Goal: Information Seeking & Learning: Learn about a topic

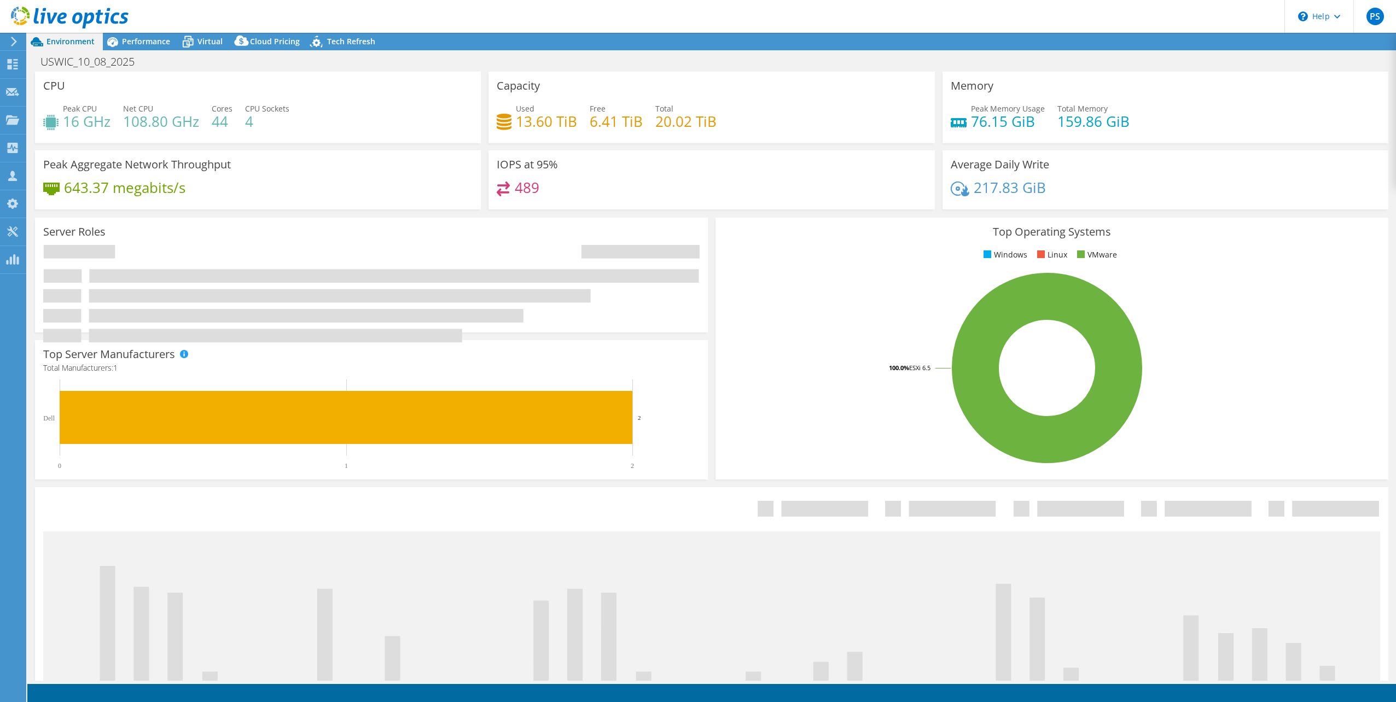
select select "USD"
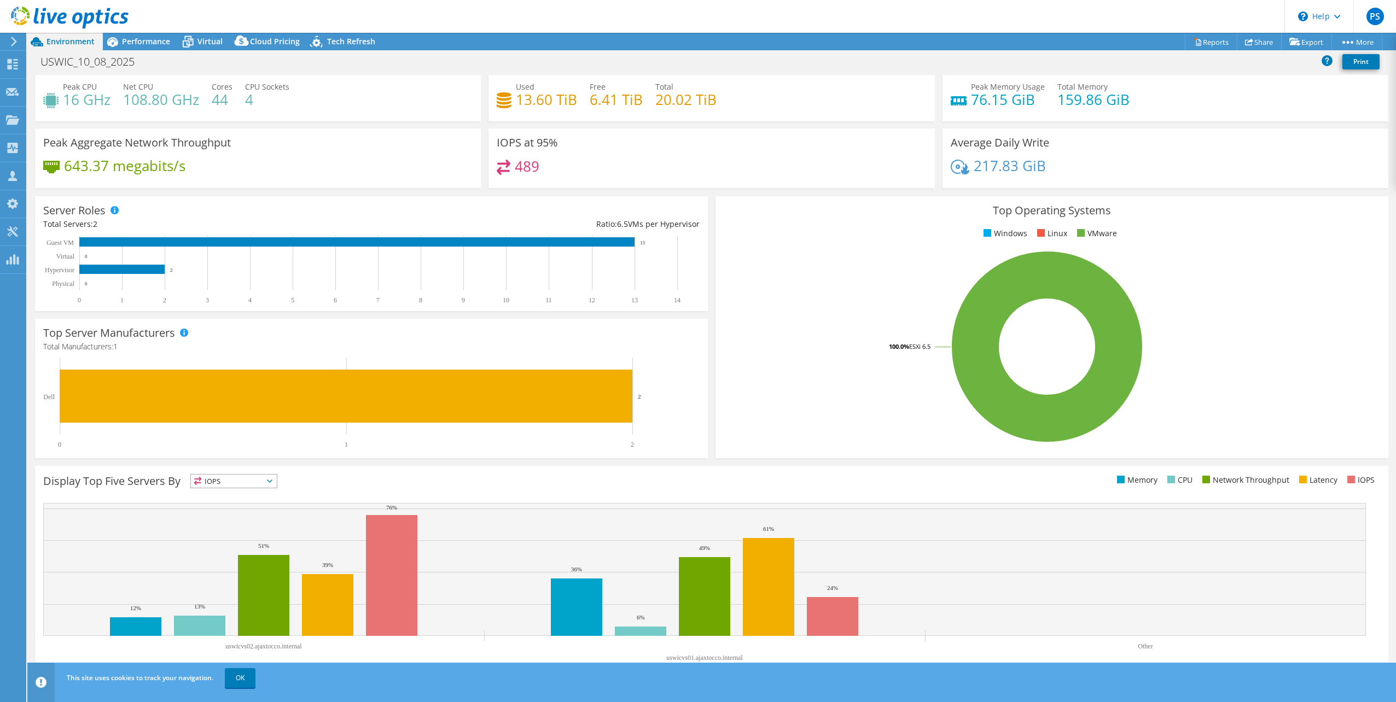
scroll to position [28, 0]
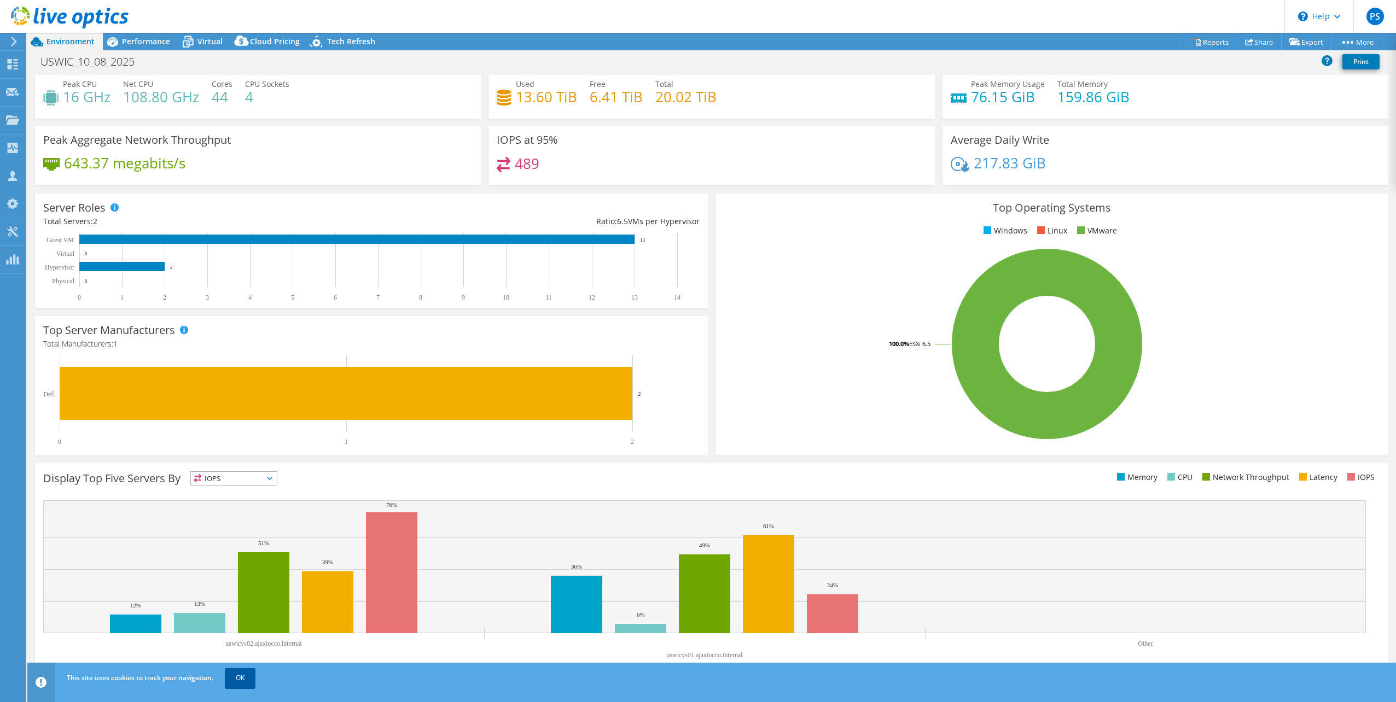
click at [241, 679] on link "OK" at bounding box center [240, 678] width 31 height 20
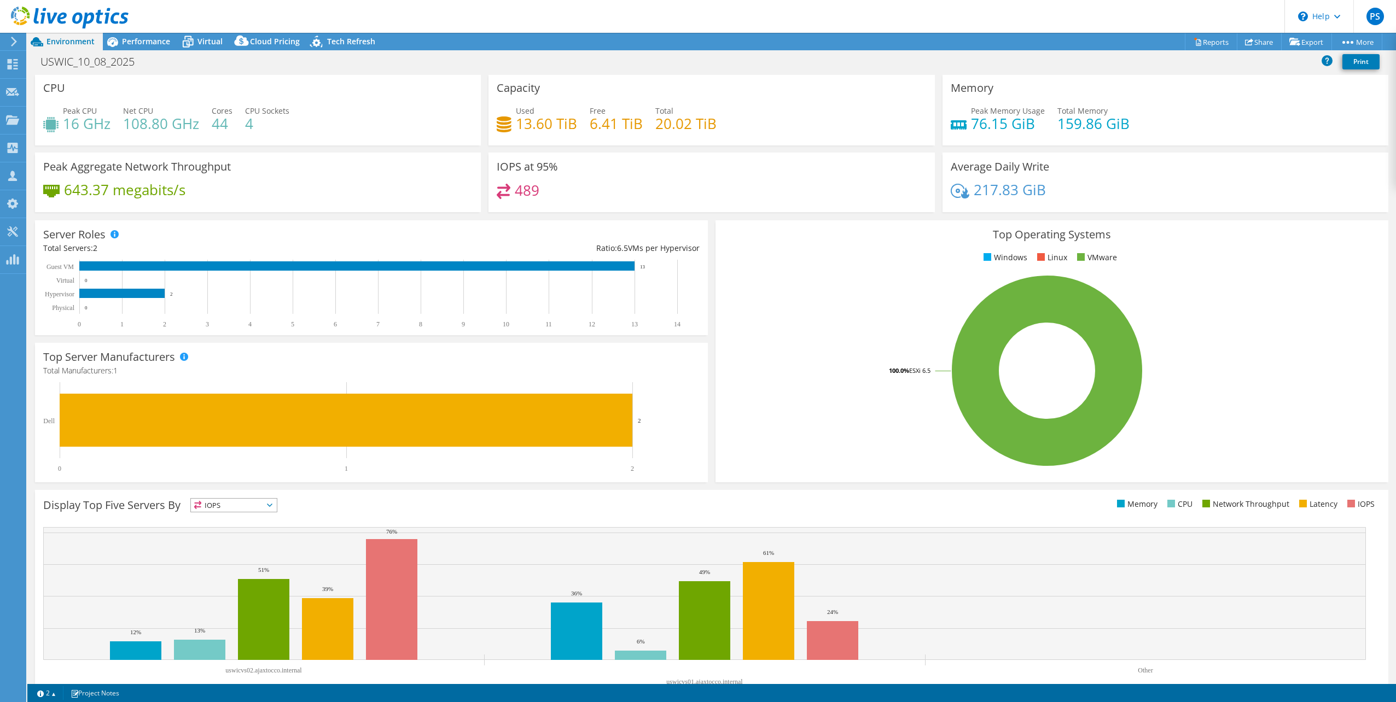
scroll to position [0, 0]
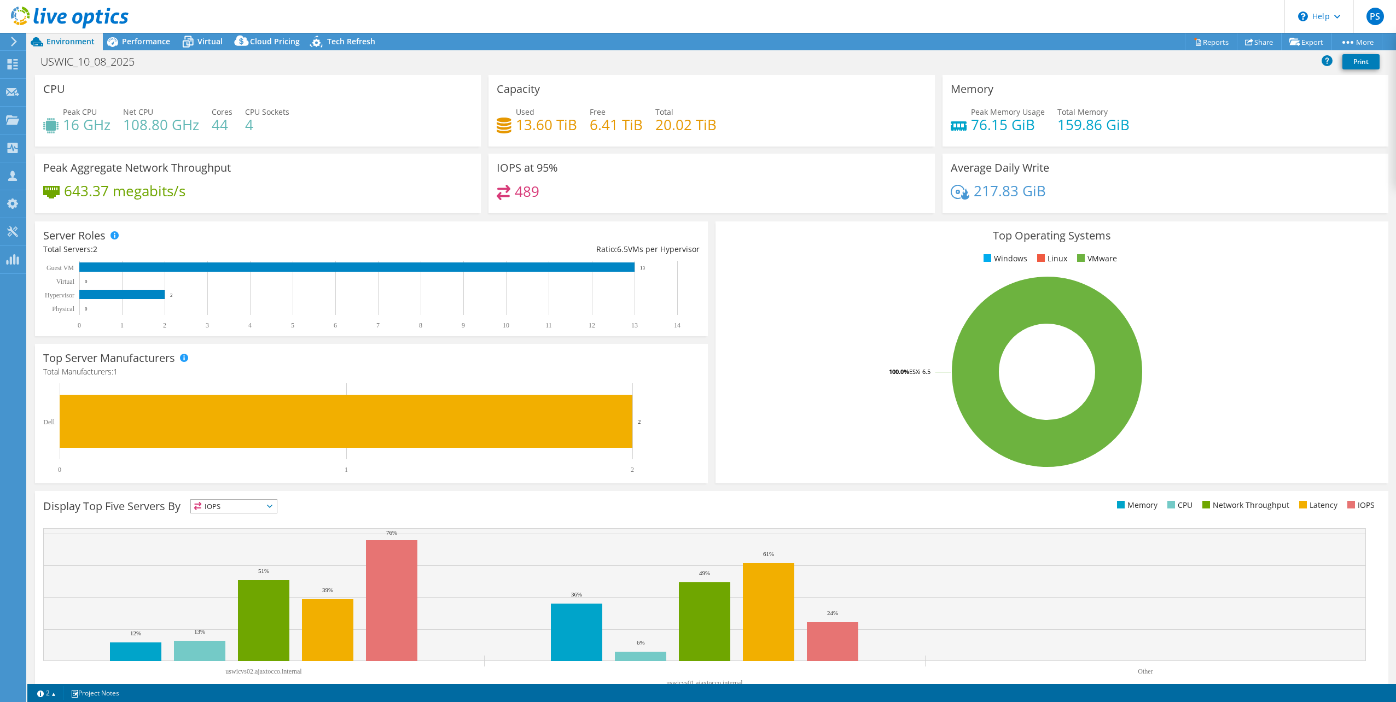
click at [16, 43] on icon at bounding box center [14, 42] width 8 height 10
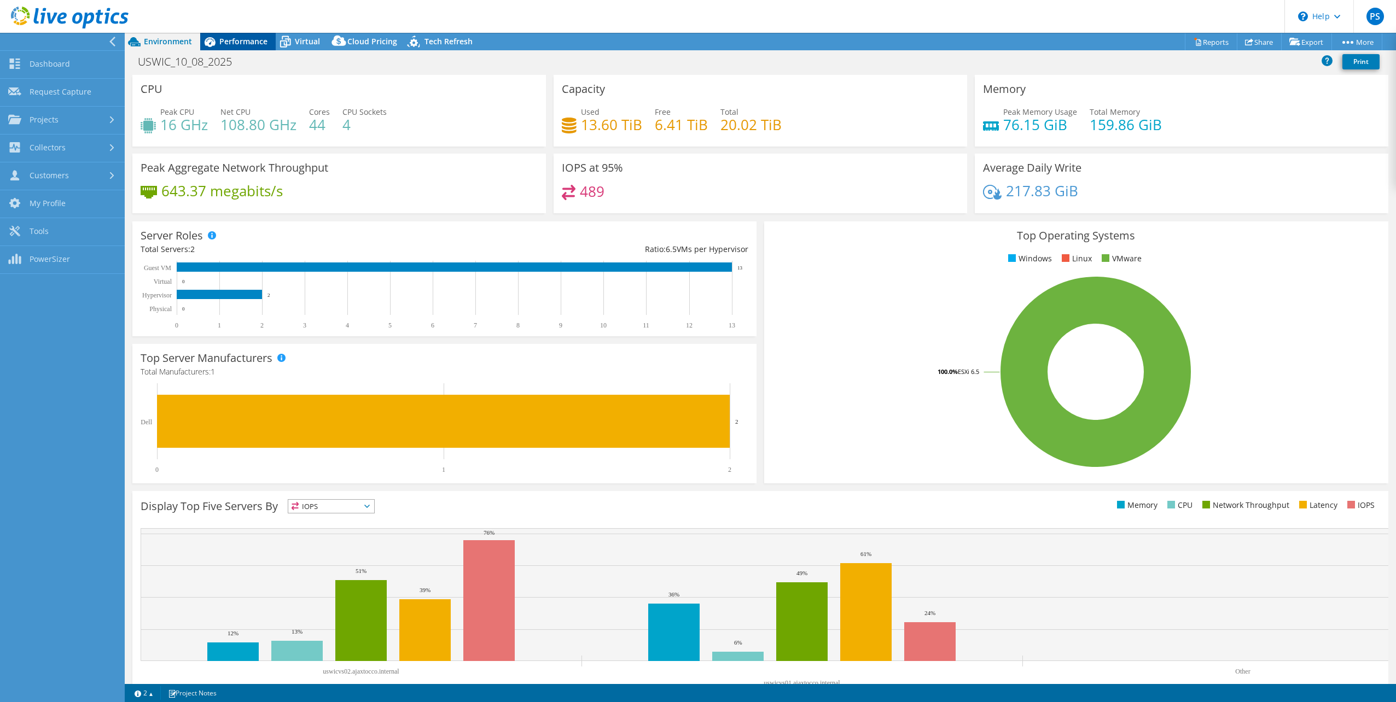
click at [244, 42] on span "Performance" at bounding box center [243, 41] width 48 height 10
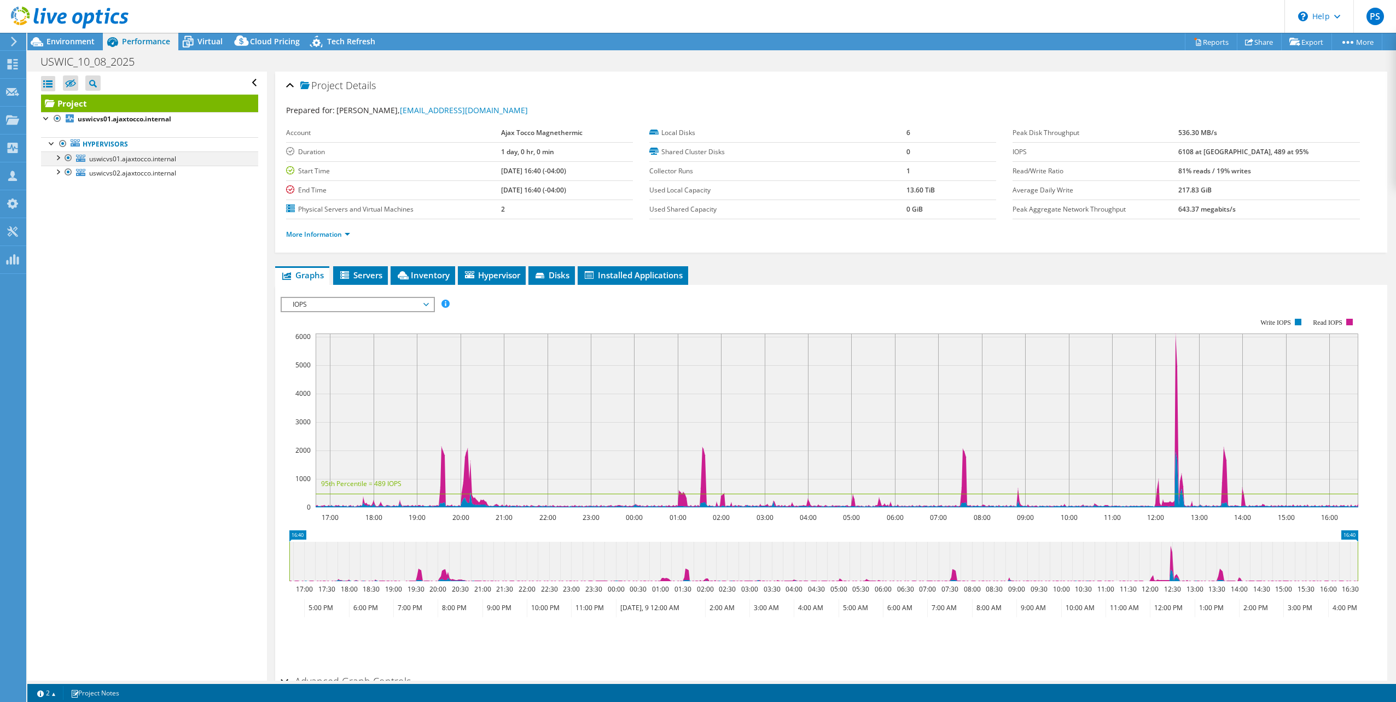
click at [60, 155] on div at bounding box center [57, 156] width 11 height 11
click at [61, 229] on div at bounding box center [57, 228] width 11 height 11
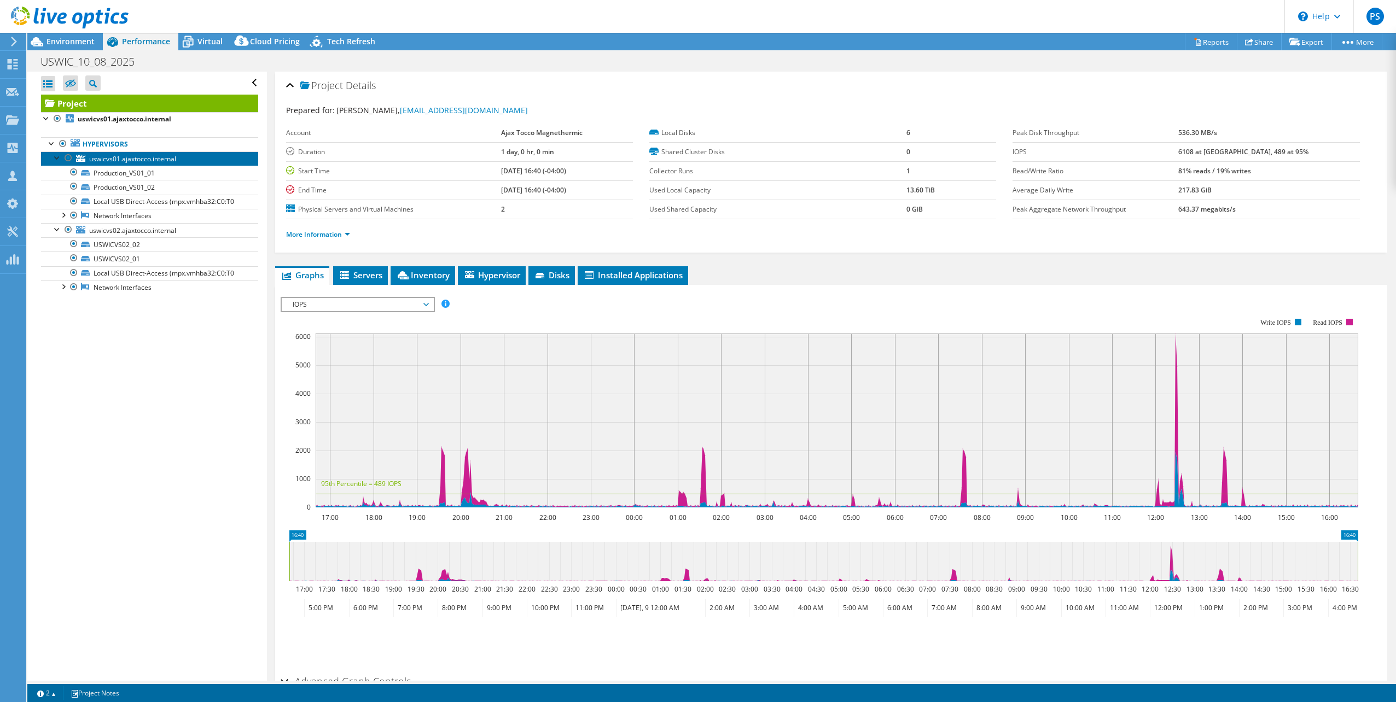
click at [139, 159] on span "uswicvs01.ajaxtocco.internal" at bounding box center [132, 158] width 87 height 9
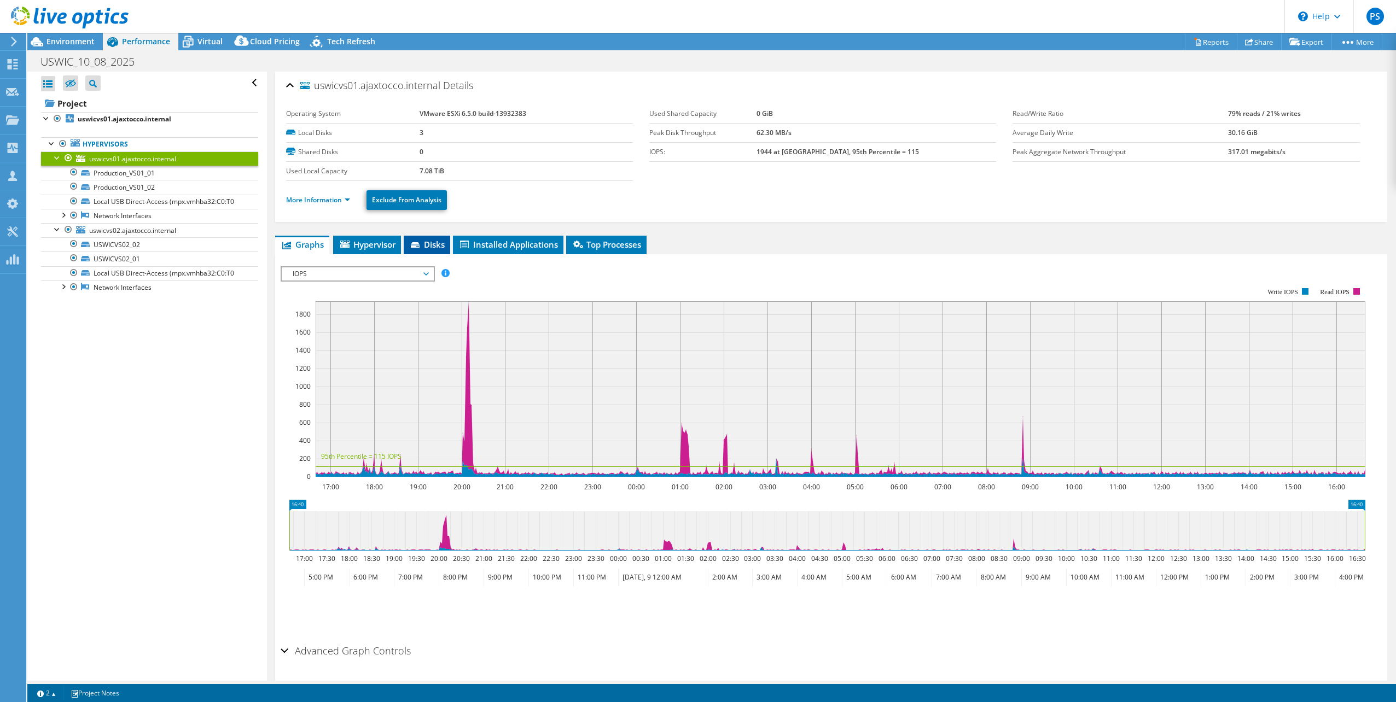
click at [415, 242] on icon at bounding box center [416, 245] width 11 height 7
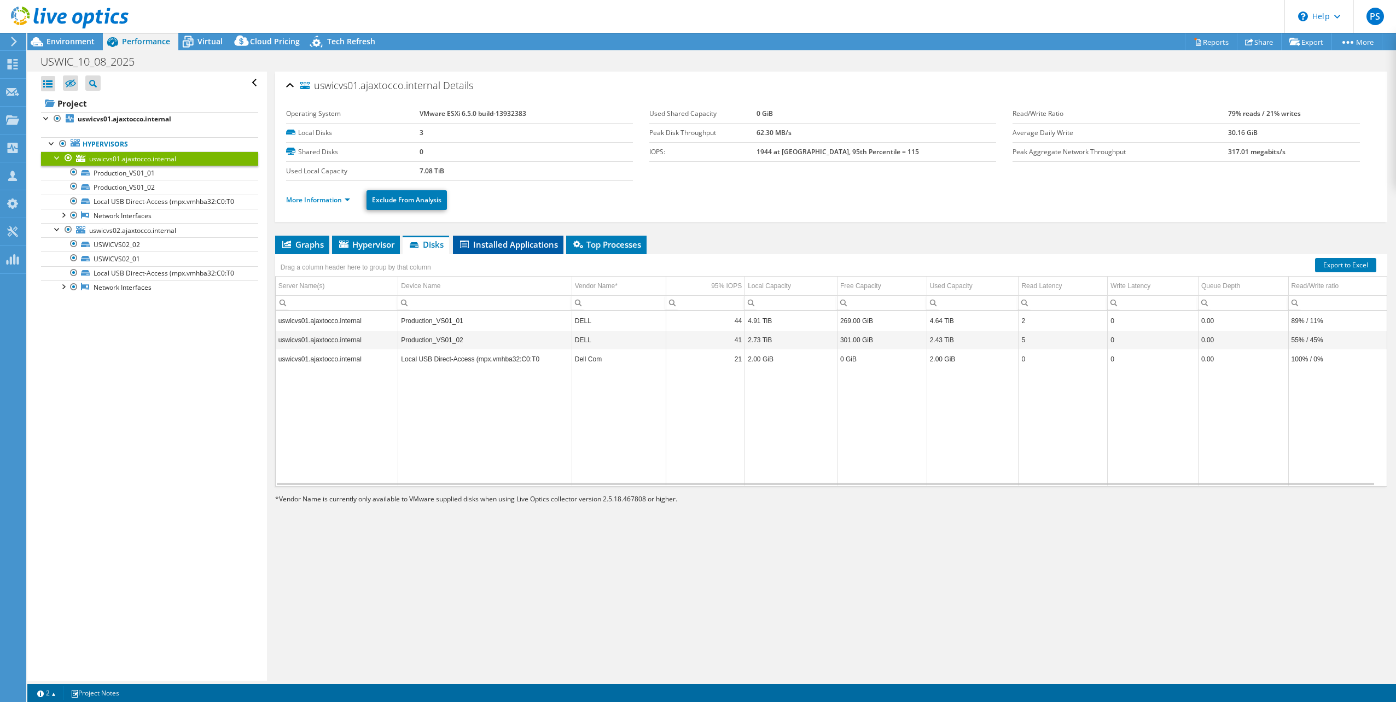
click at [511, 242] on span "Installed Applications" at bounding box center [508, 244] width 100 height 11
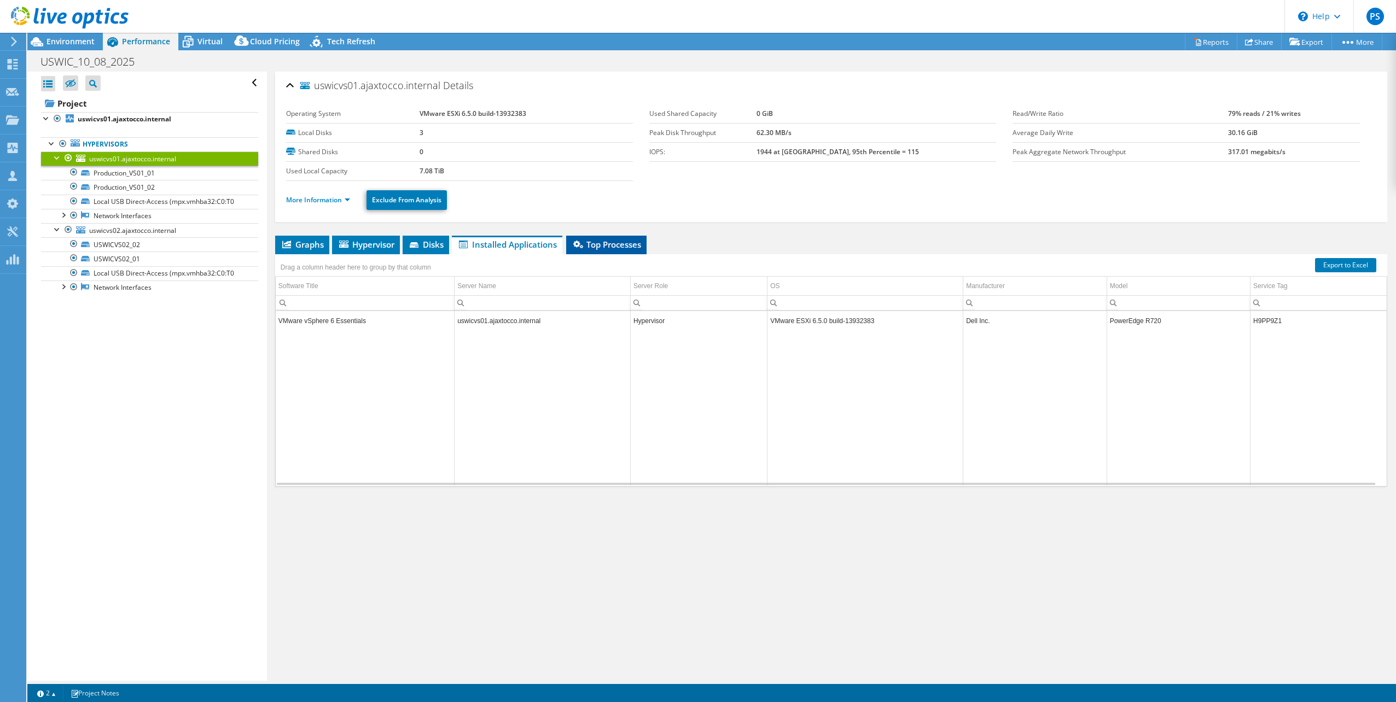
click at [618, 243] on span "Top Processes" at bounding box center [606, 244] width 69 height 11
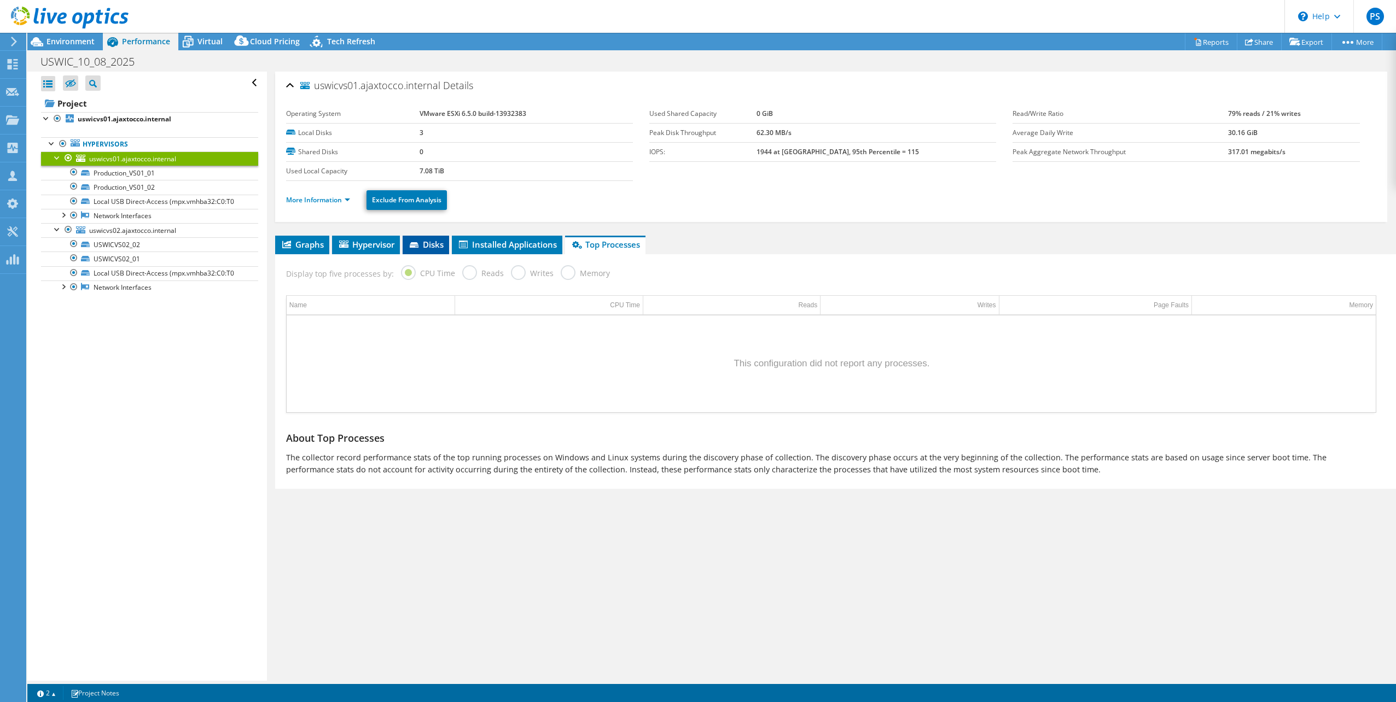
click at [419, 242] on icon at bounding box center [415, 245] width 11 height 7
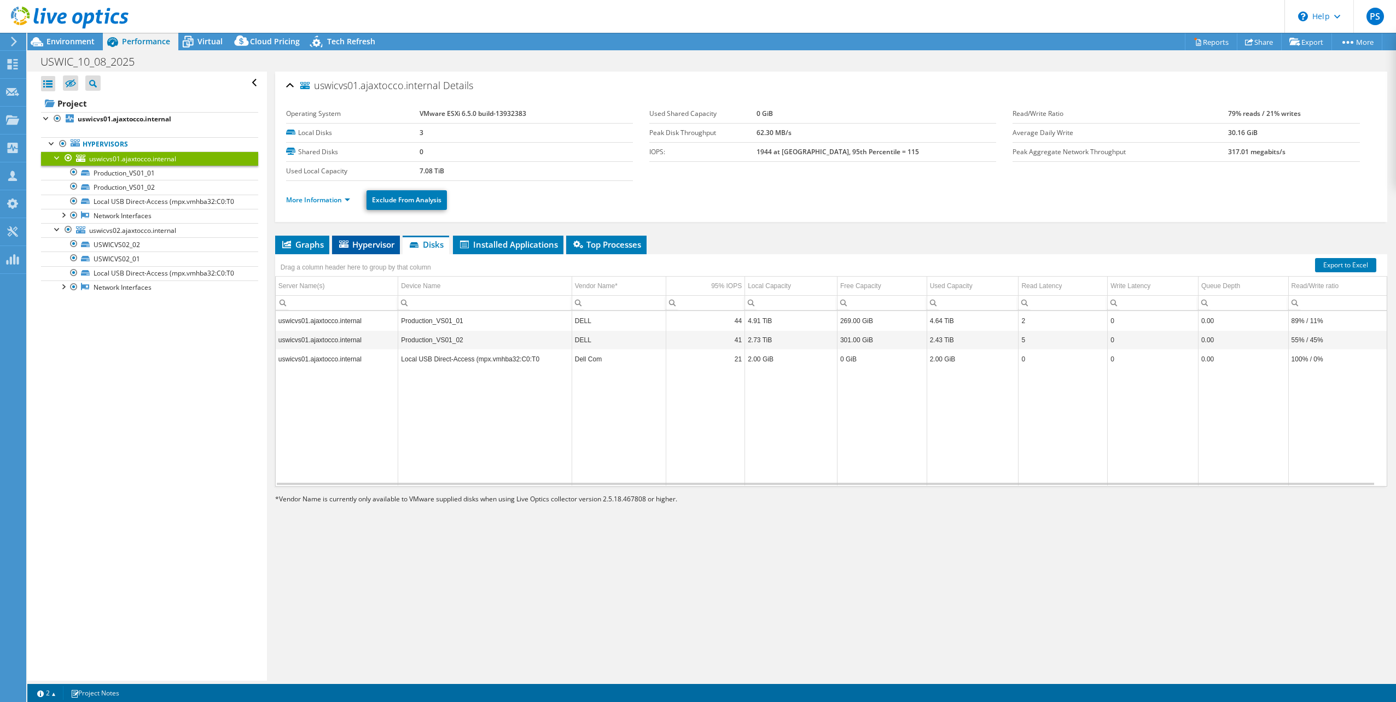
click at [373, 243] on span "Hypervisor" at bounding box center [365, 244] width 57 height 11
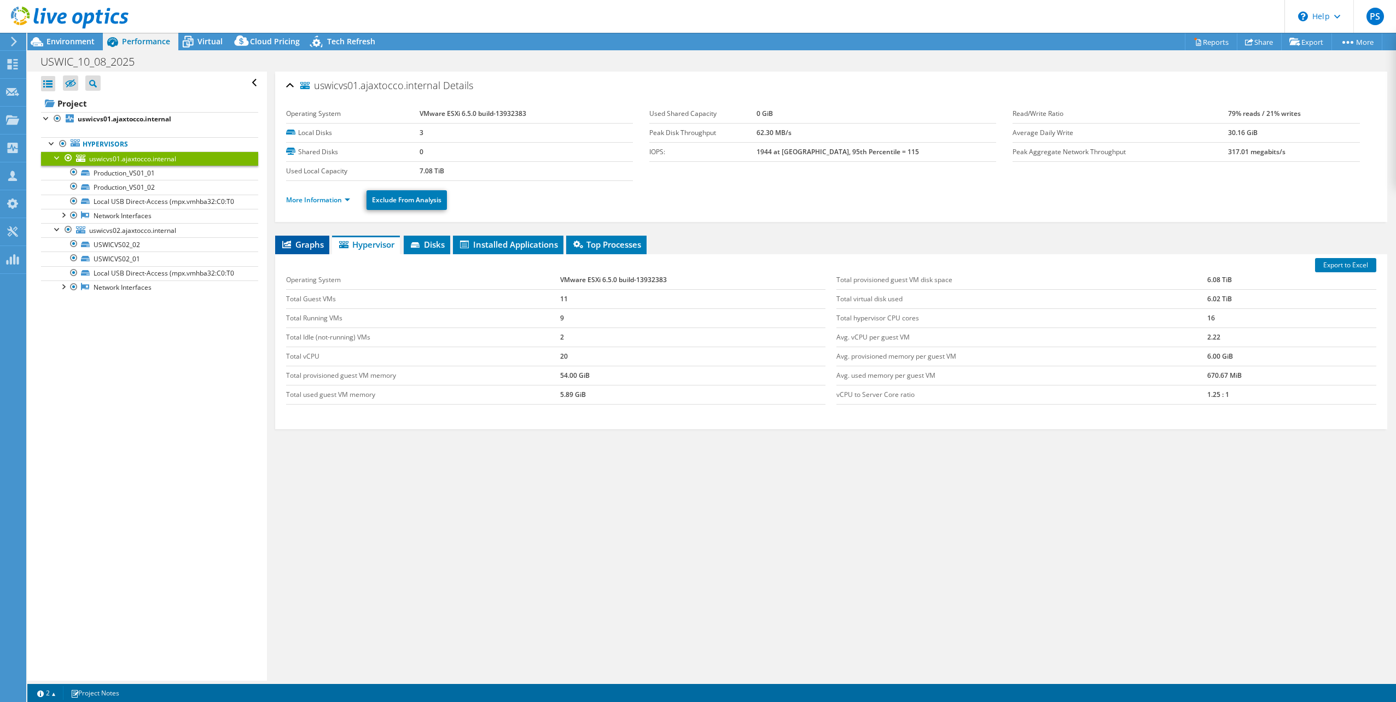
click at [302, 243] on span "Graphs" at bounding box center [302, 244] width 43 height 11
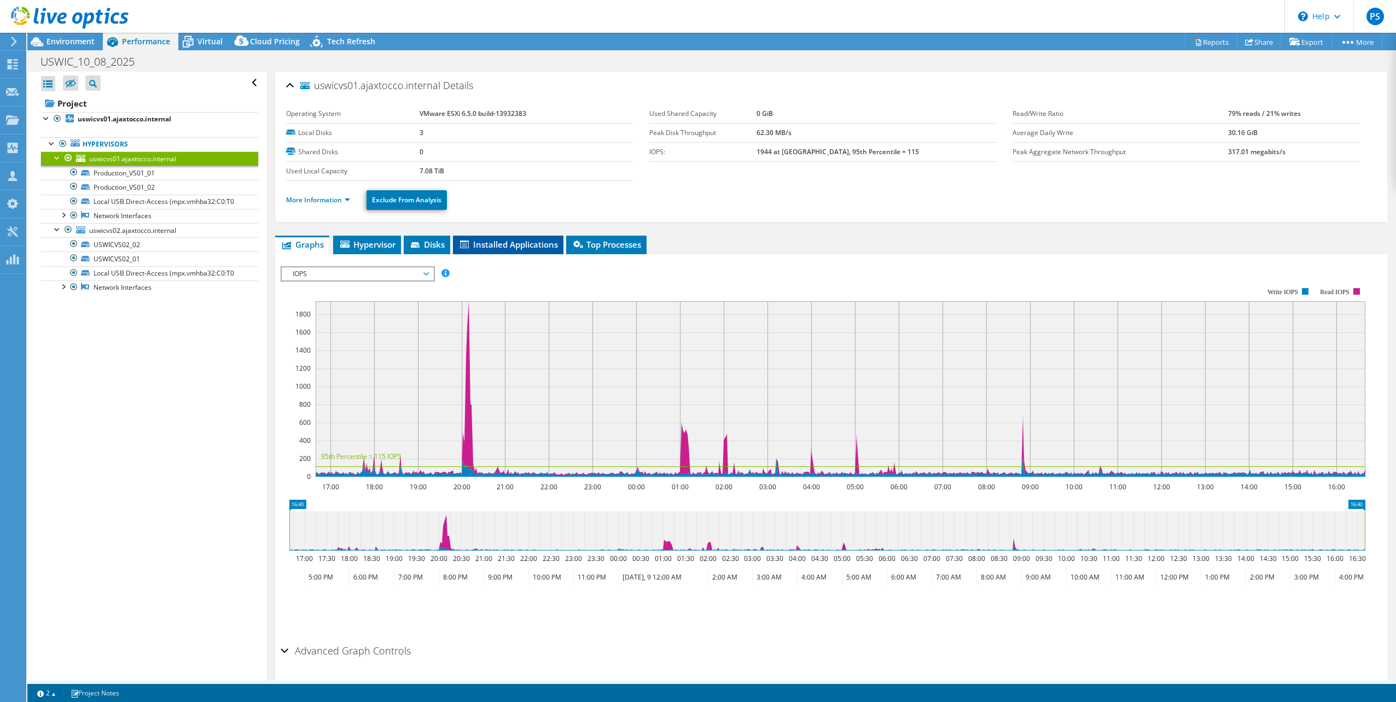
click at [498, 242] on span "Installed Applications" at bounding box center [508, 244] width 100 height 11
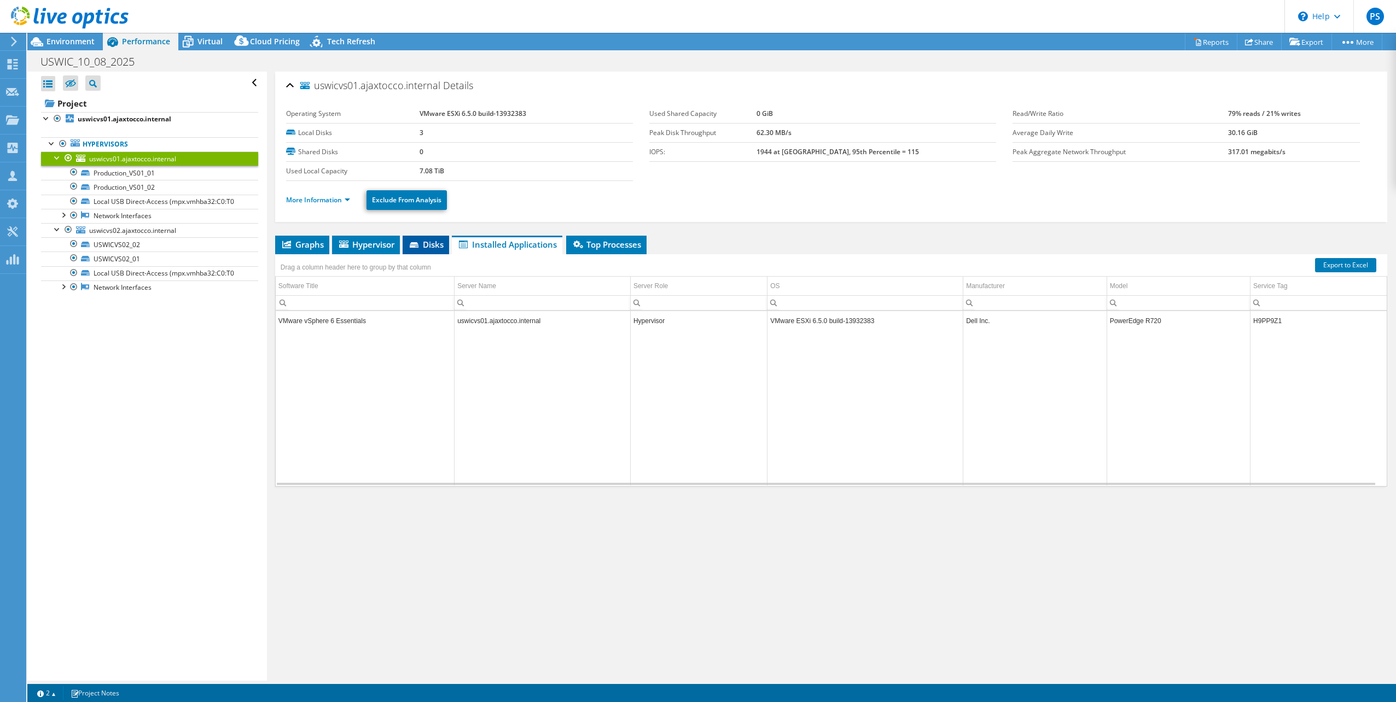
click at [434, 245] on span "Disks" at bounding box center [426, 244] width 36 height 11
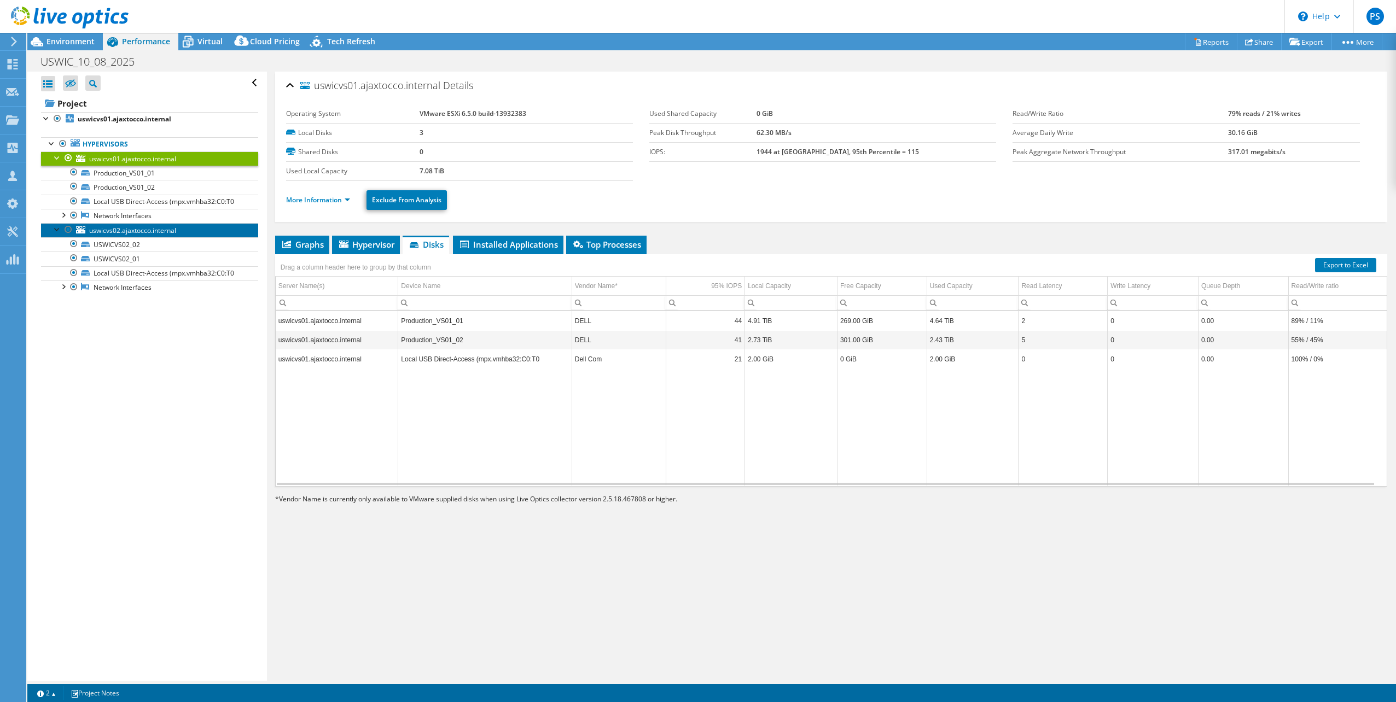
click at [123, 231] on span "uswicvs02.ajaxtocco.internal" at bounding box center [132, 230] width 87 height 9
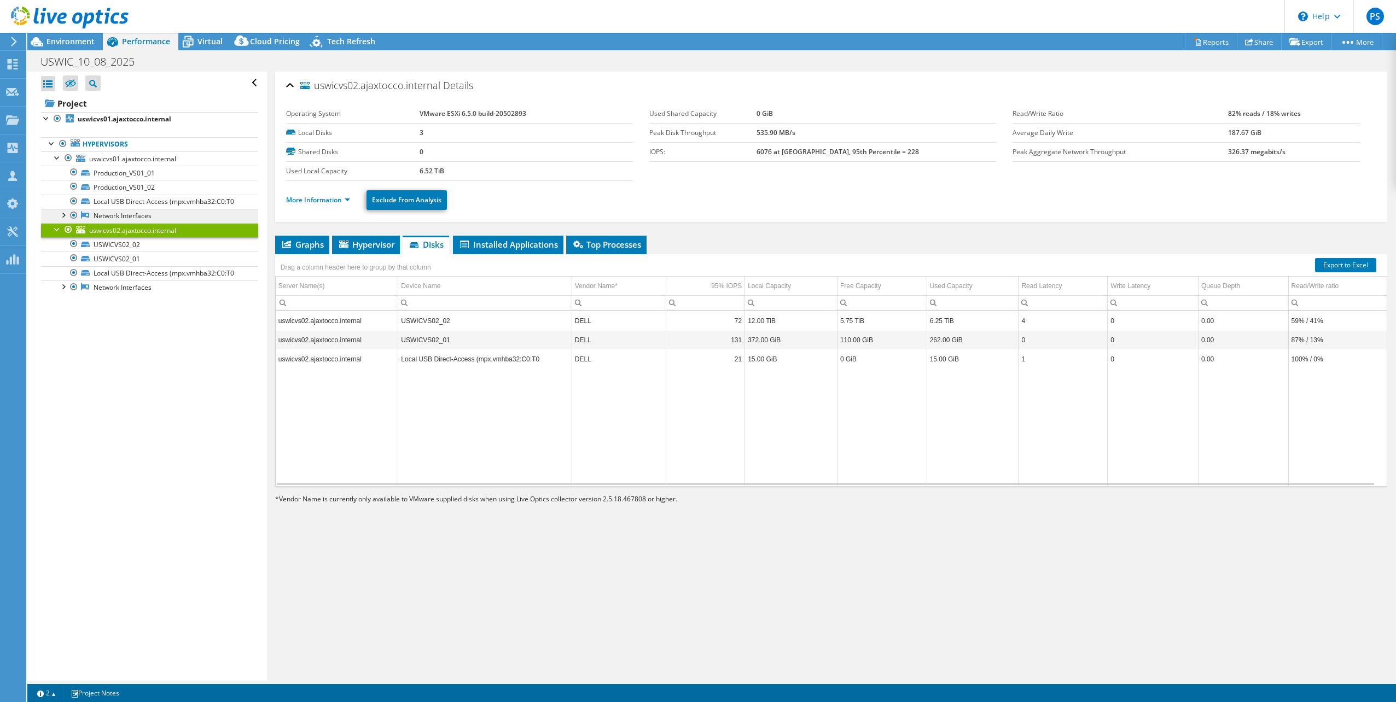
click at [139, 215] on link "Network Interfaces" at bounding box center [149, 216] width 217 height 14
click at [99, 219] on link "Network Interfaces" at bounding box center [149, 216] width 217 height 14
click at [64, 215] on div at bounding box center [62, 214] width 11 height 11
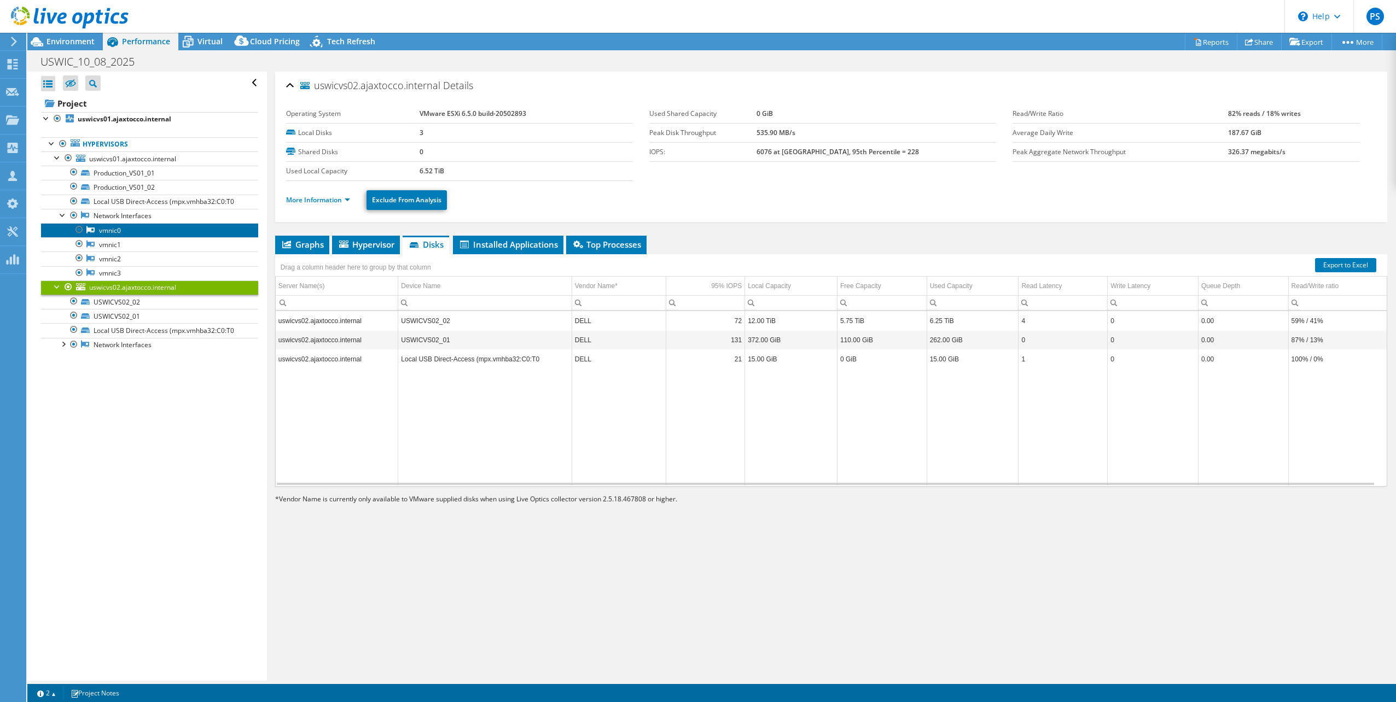
click at [112, 231] on link "vmnic0" at bounding box center [149, 230] width 217 height 14
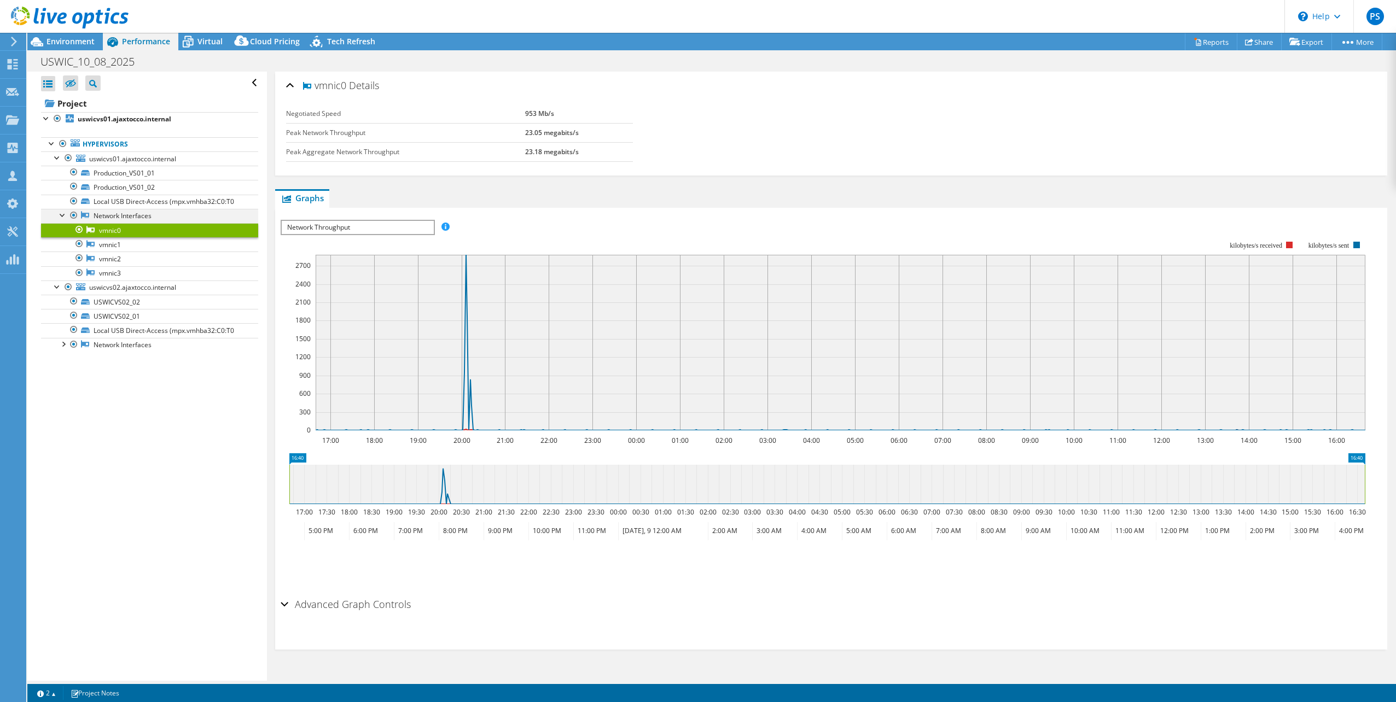
click at [64, 214] on div at bounding box center [62, 214] width 11 height 11
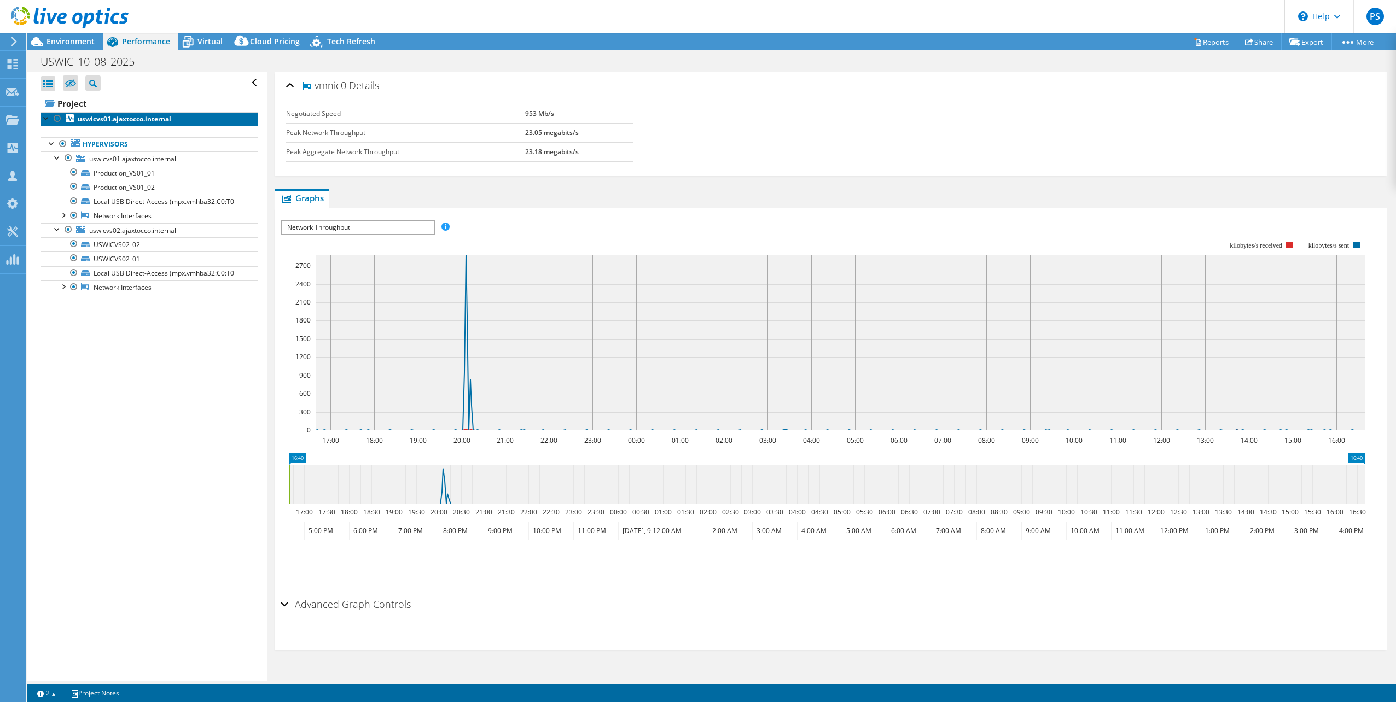
click at [119, 123] on b "uswicvs01.ajaxtocco.internal" at bounding box center [125, 118] width 94 height 9
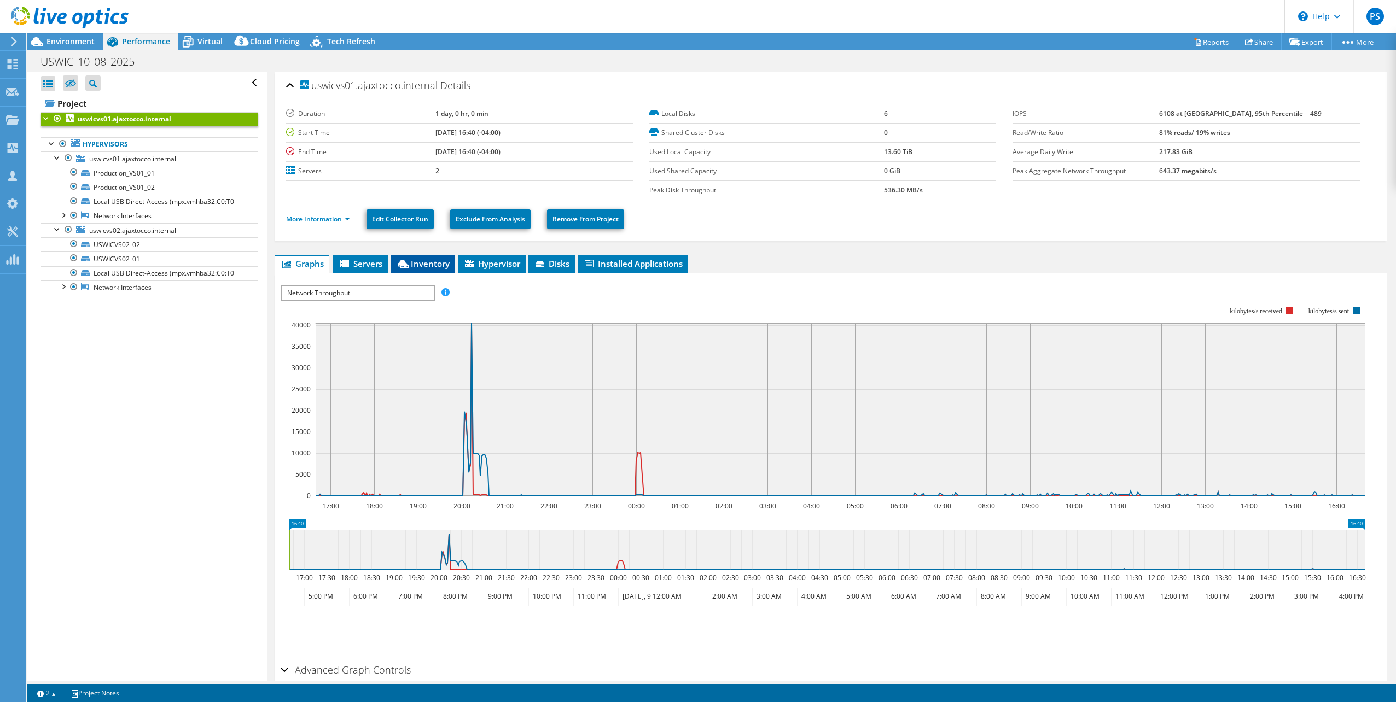
click at [421, 264] on span "Inventory" at bounding box center [423, 263] width 54 height 11
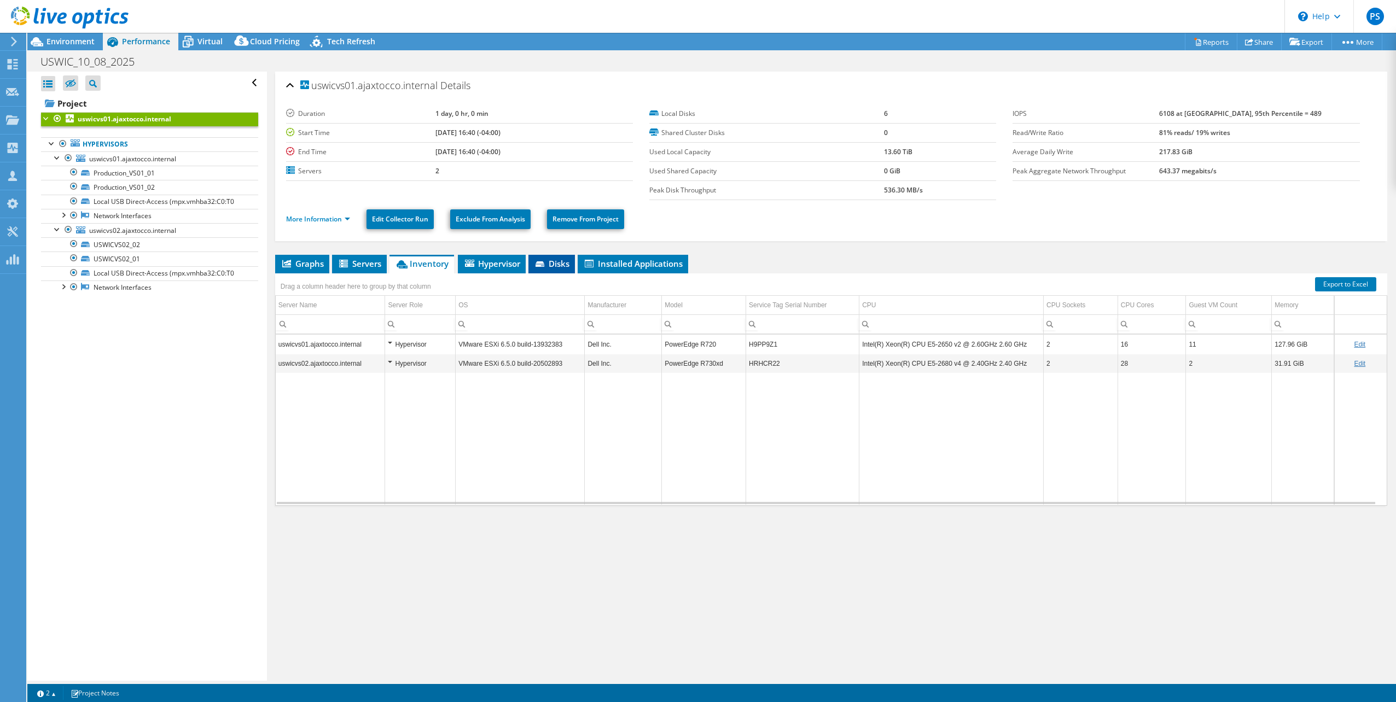
click at [553, 263] on span "Disks" at bounding box center [552, 263] width 36 height 11
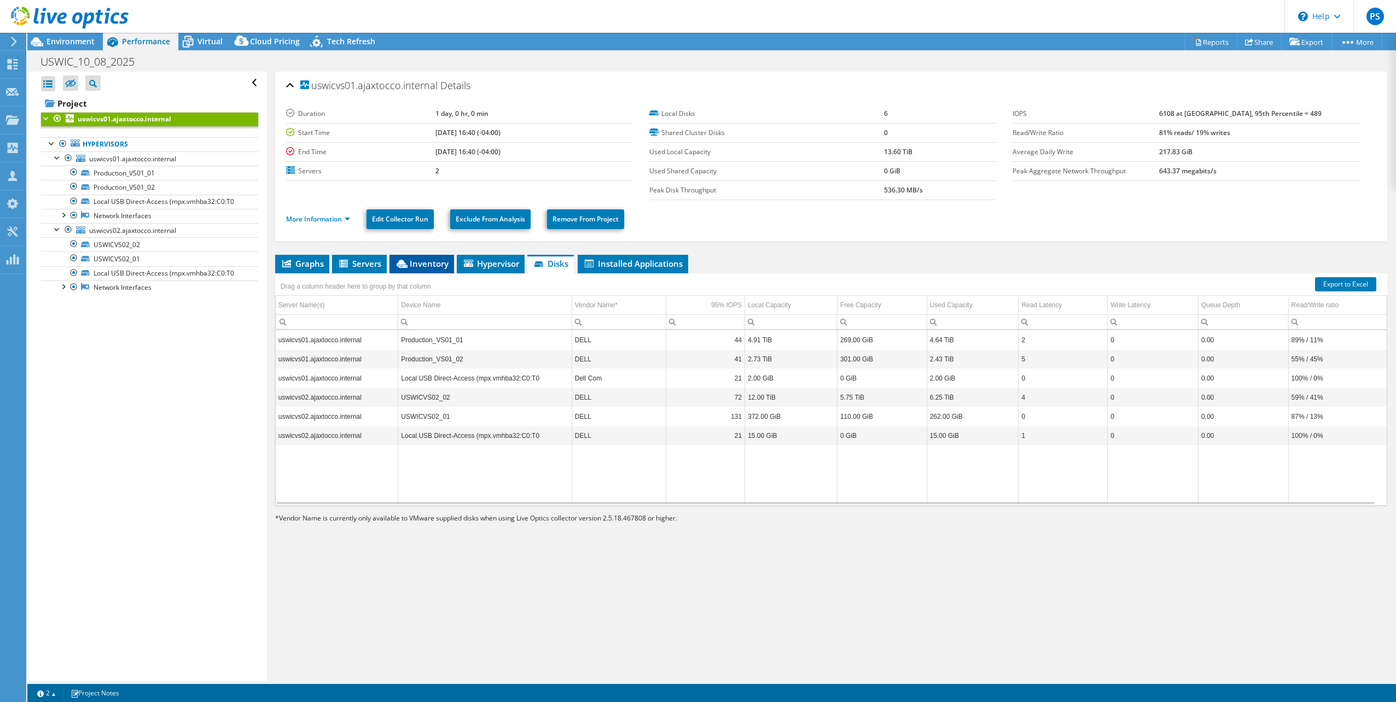
click at [420, 262] on span "Inventory" at bounding box center [422, 263] width 54 height 11
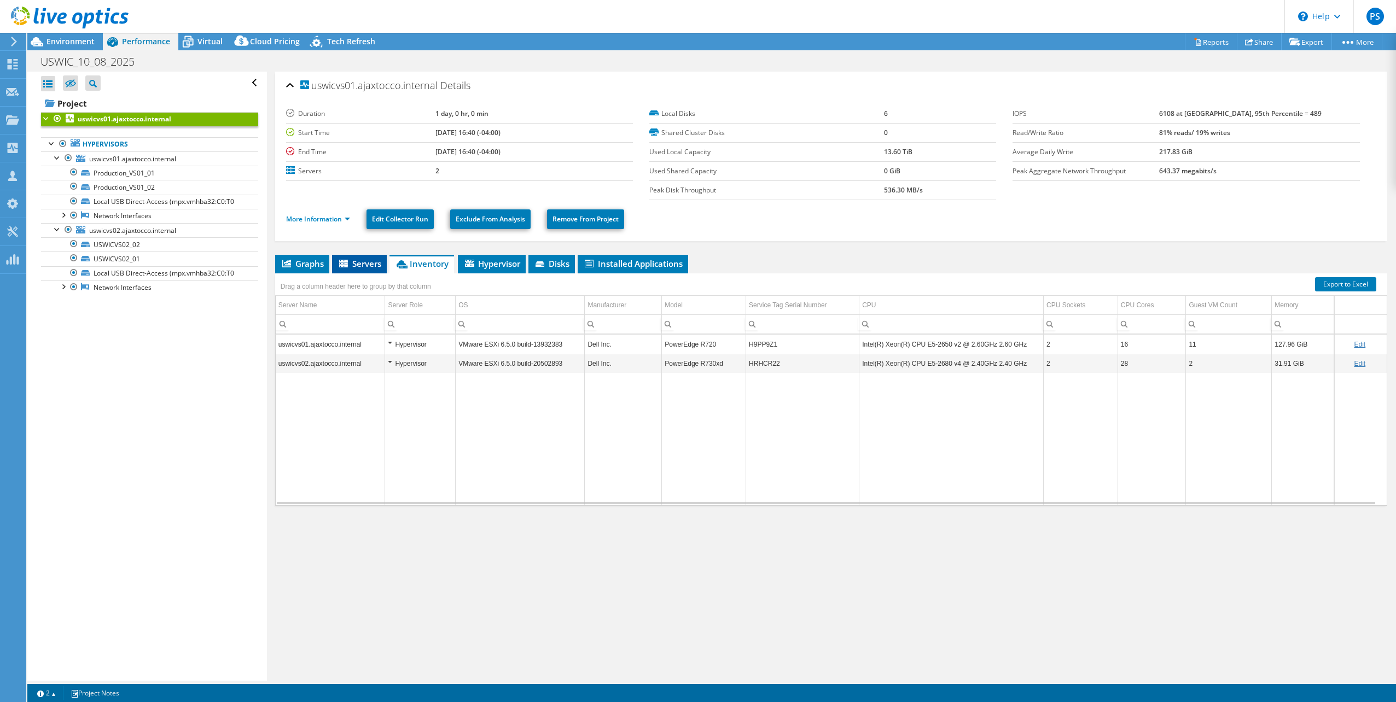
click at [360, 264] on span "Servers" at bounding box center [359, 263] width 44 height 11
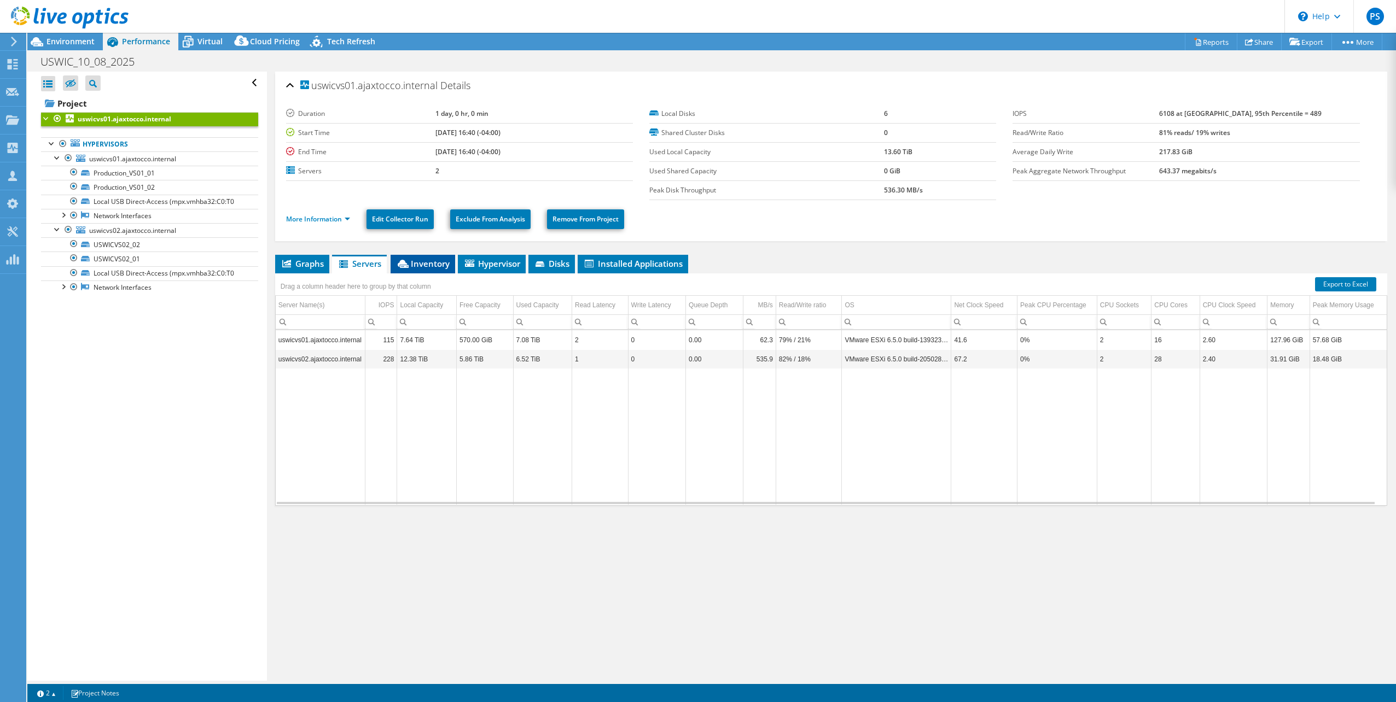
click at [421, 265] on span "Inventory" at bounding box center [423, 263] width 54 height 11
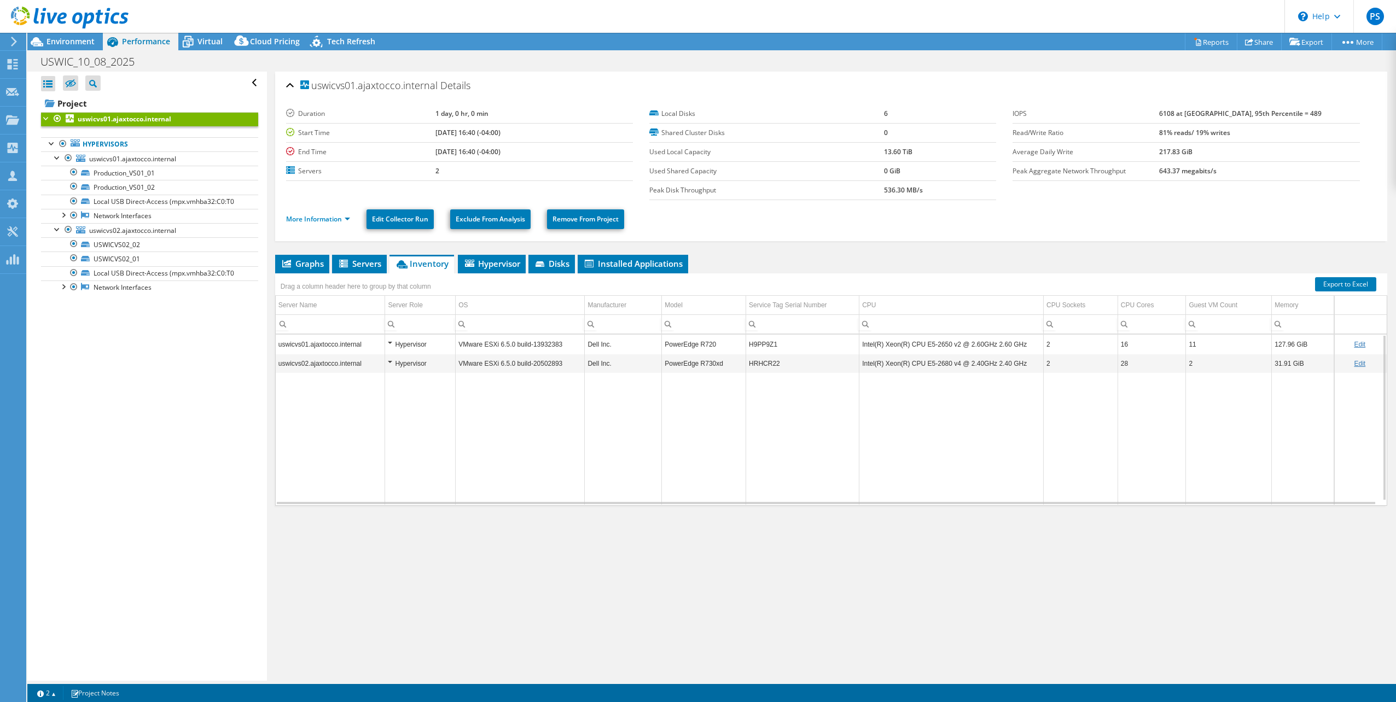
click at [388, 363] on div "Hypervisor" at bounding box center [420, 363] width 65 height 13
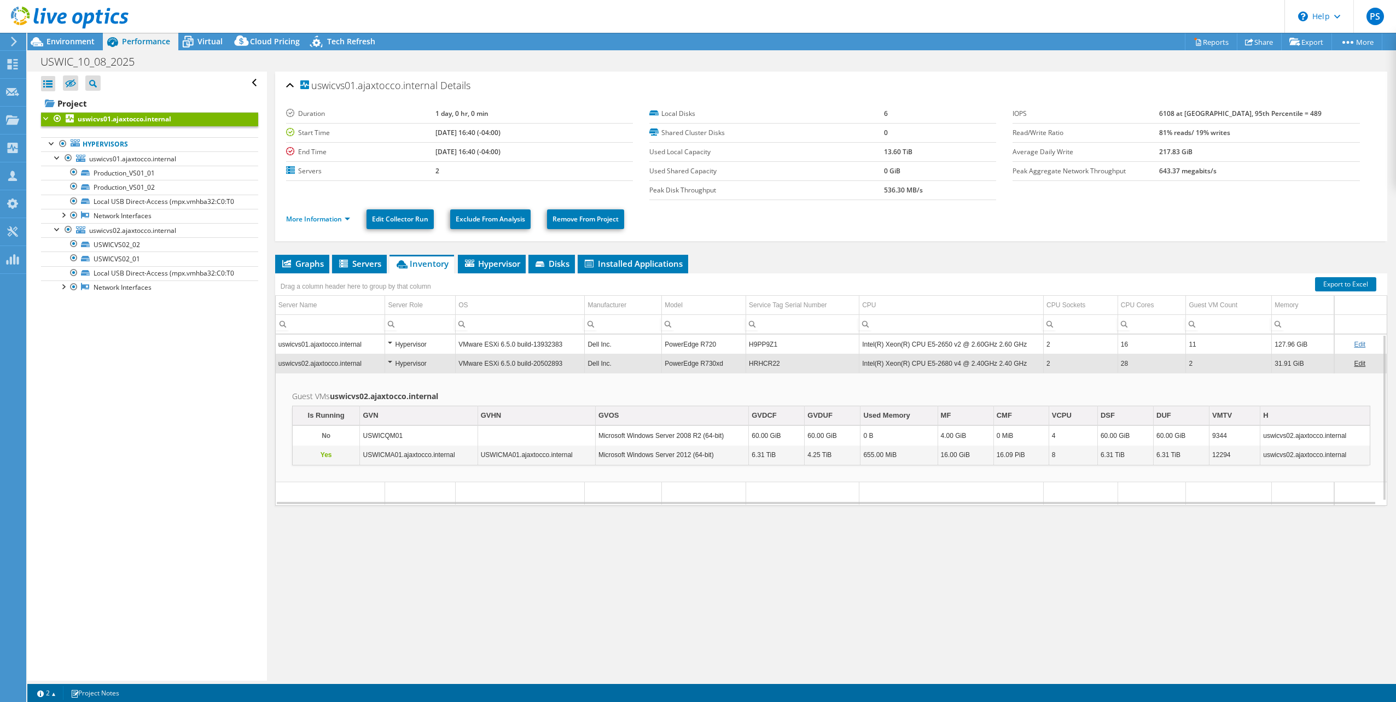
click at [388, 363] on div "Hypervisor" at bounding box center [420, 363] width 65 height 13
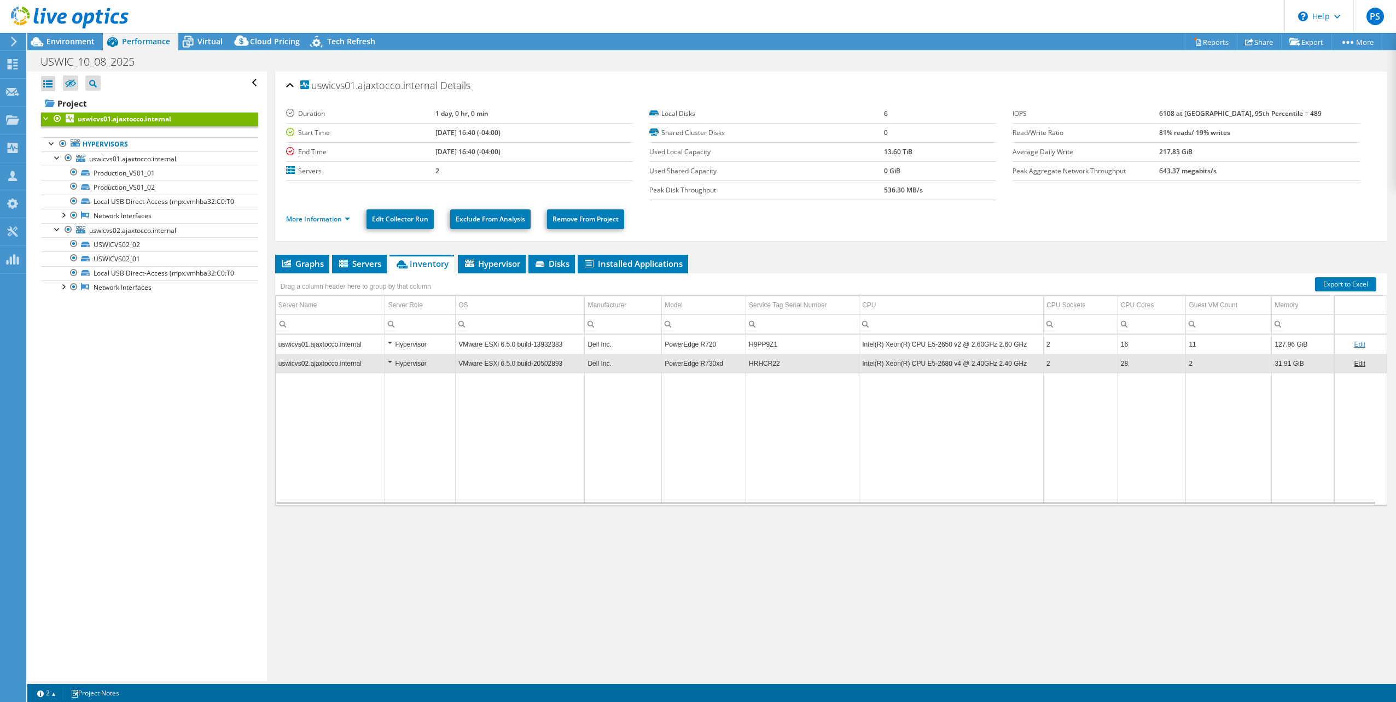
click at [394, 345] on div "Hypervisor" at bounding box center [420, 344] width 65 height 13
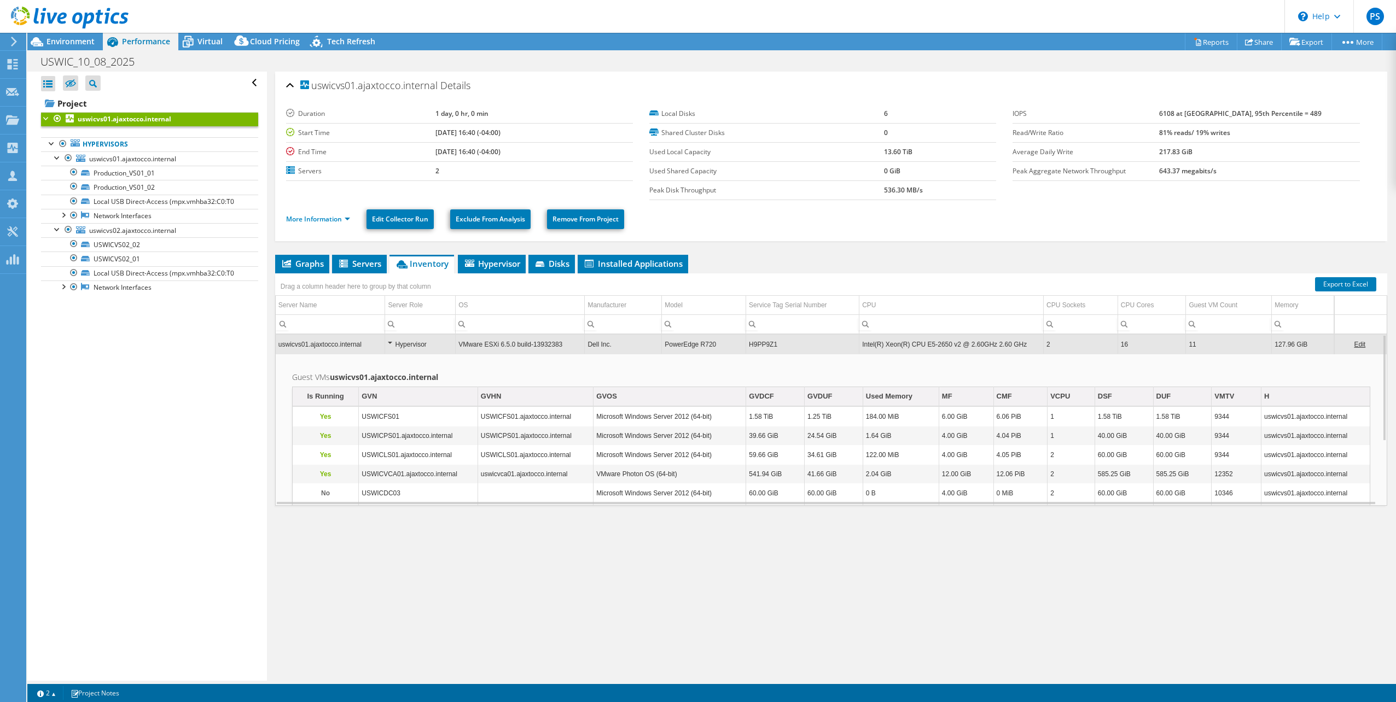
click at [390, 343] on div "Hypervisor" at bounding box center [420, 344] width 65 height 13
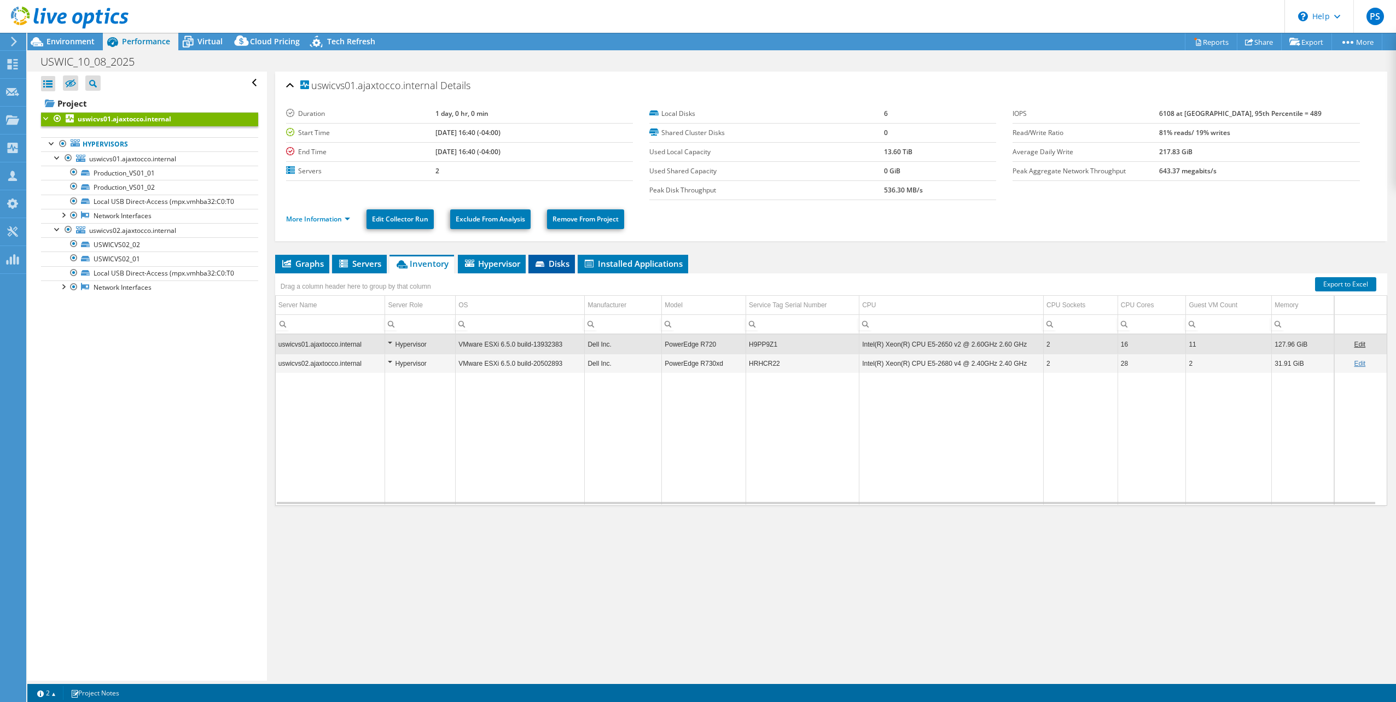
click at [556, 264] on span "Disks" at bounding box center [552, 263] width 36 height 11
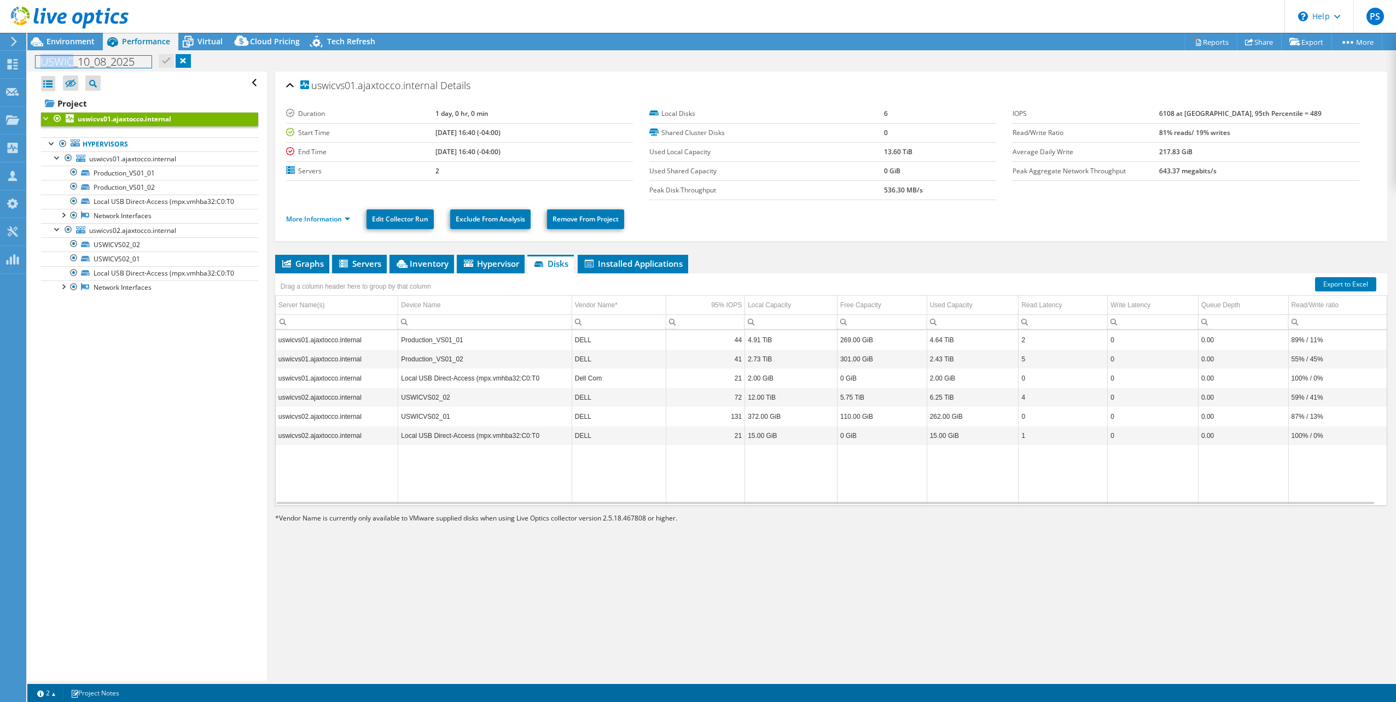
drag, startPoint x: 42, startPoint y: 59, endPoint x: 72, endPoint y: 59, distance: 30.1
click at [72, 59] on h1 "USWIC_10_08_2025" at bounding box center [94, 62] width 116 height 12
copy h1 "USWIC"
click at [434, 264] on span "Inventory" at bounding box center [422, 263] width 54 height 11
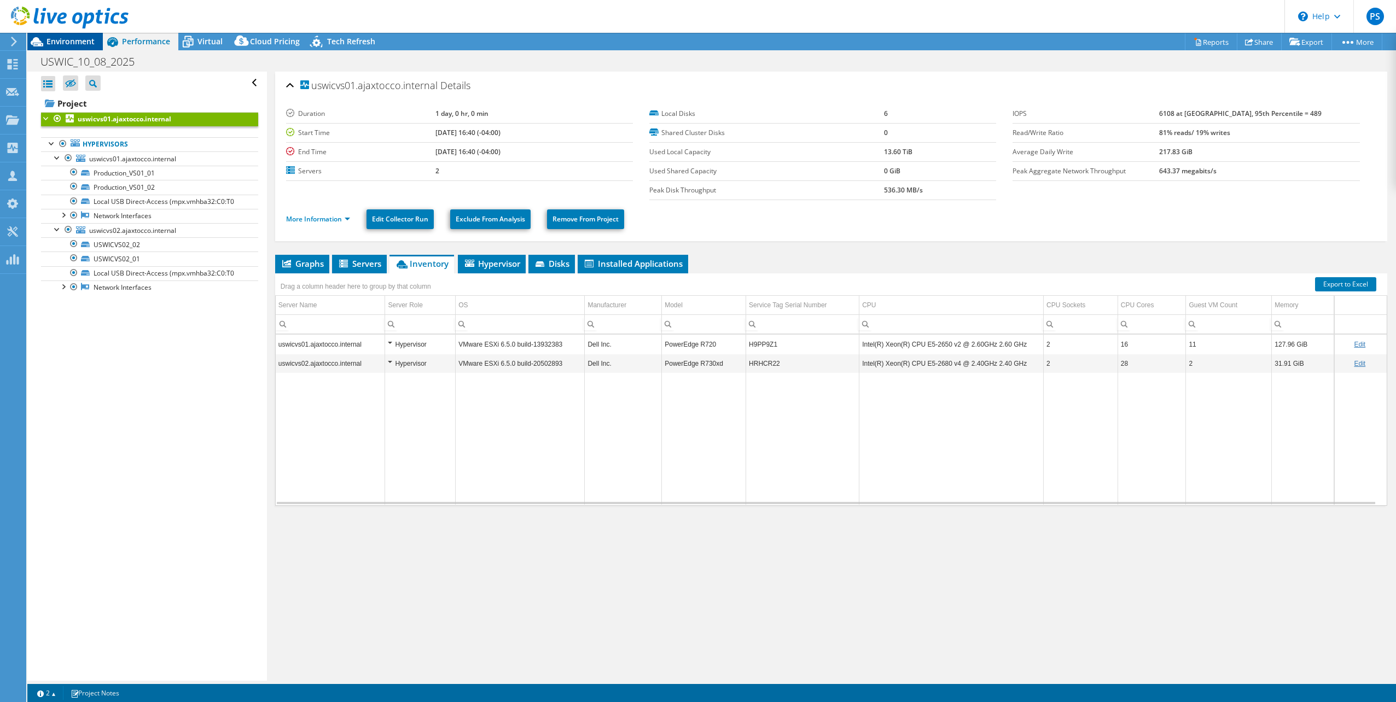
click at [78, 43] on span "Environment" at bounding box center [70, 41] width 48 height 10
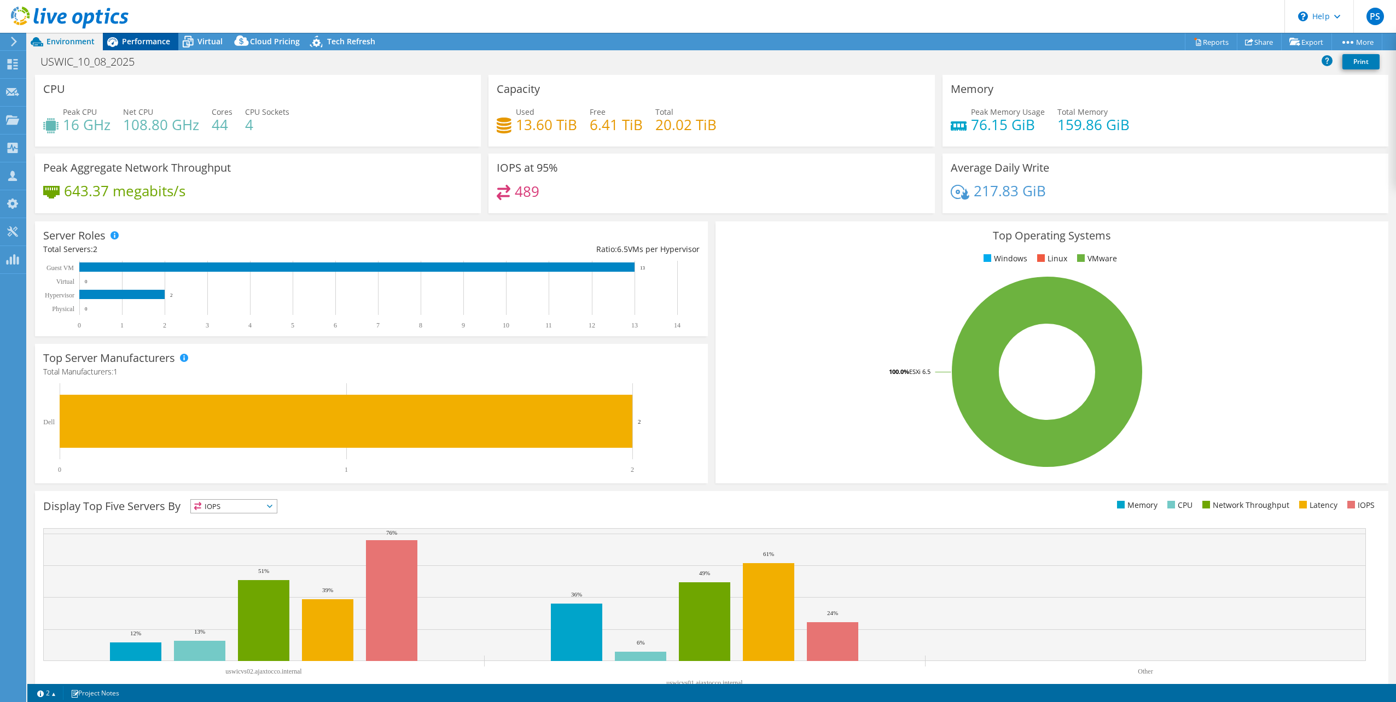
click at [143, 41] on span "Performance" at bounding box center [146, 41] width 48 height 10
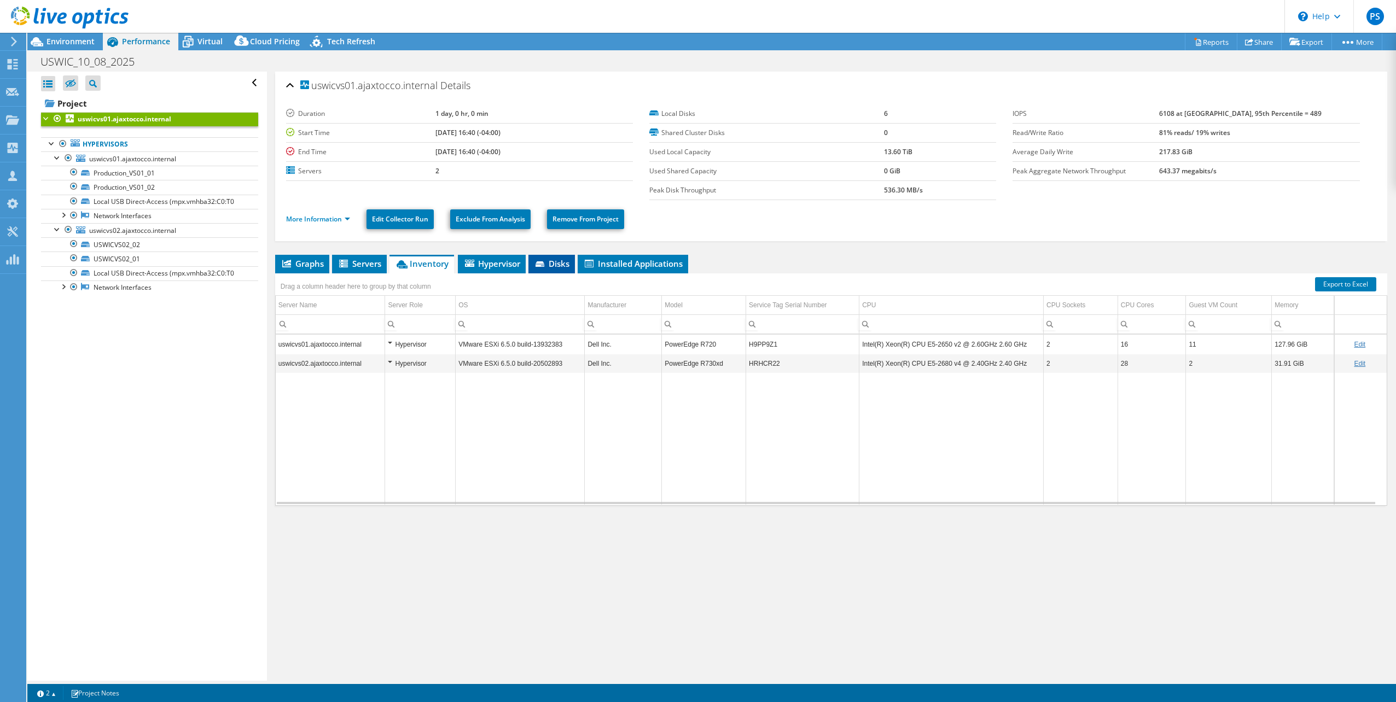
click at [552, 261] on span "Disks" at bounding box center [552, 263] width 36 height 11
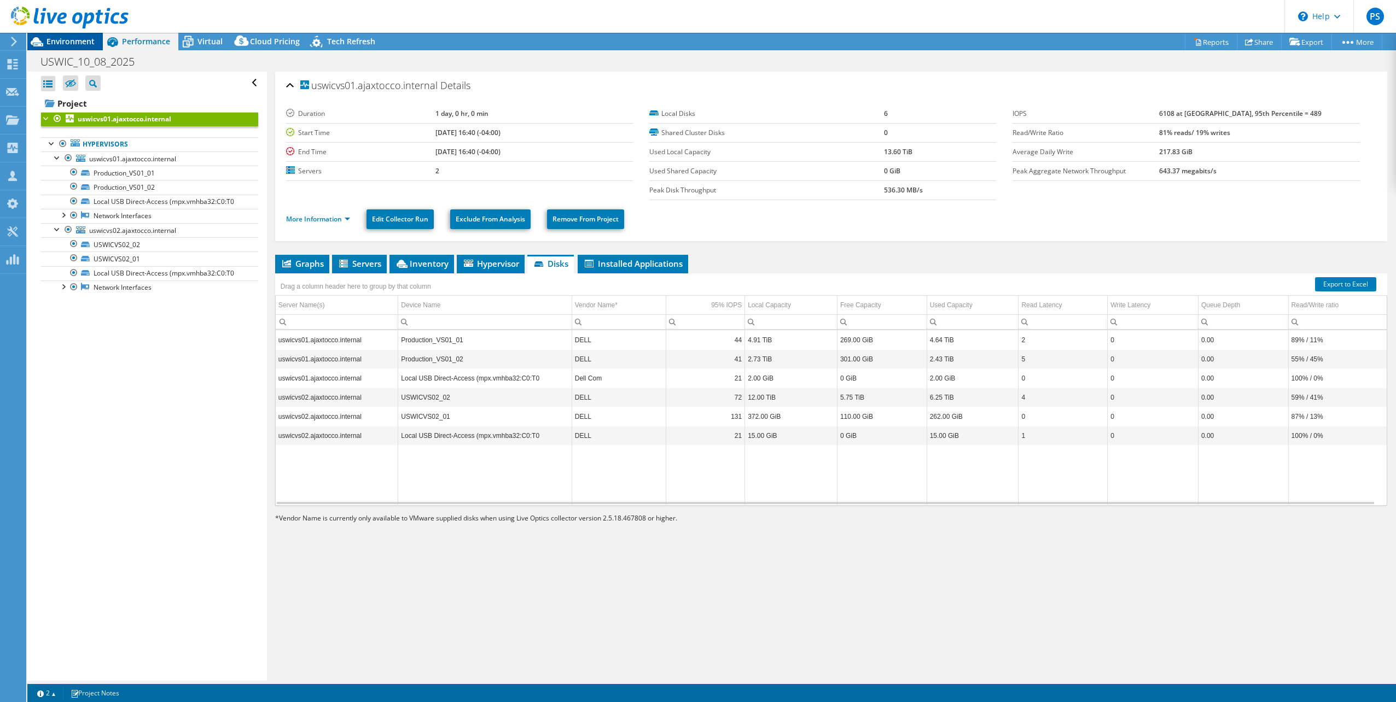
click at [74, 40] on span "Environment" at bounding box center [70, 41] width 48 height 10
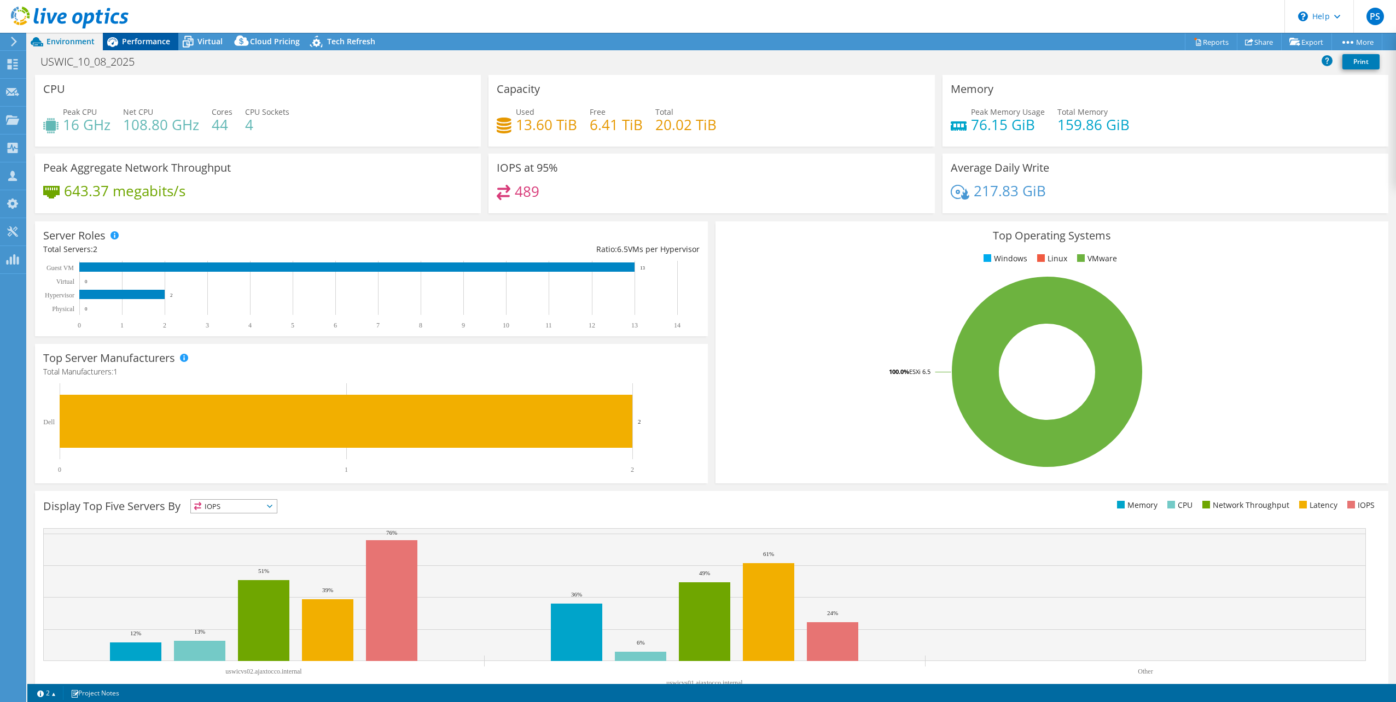
click at [154, 43] on span "Performance" at bounding box center [146, 41] width 48 height 10
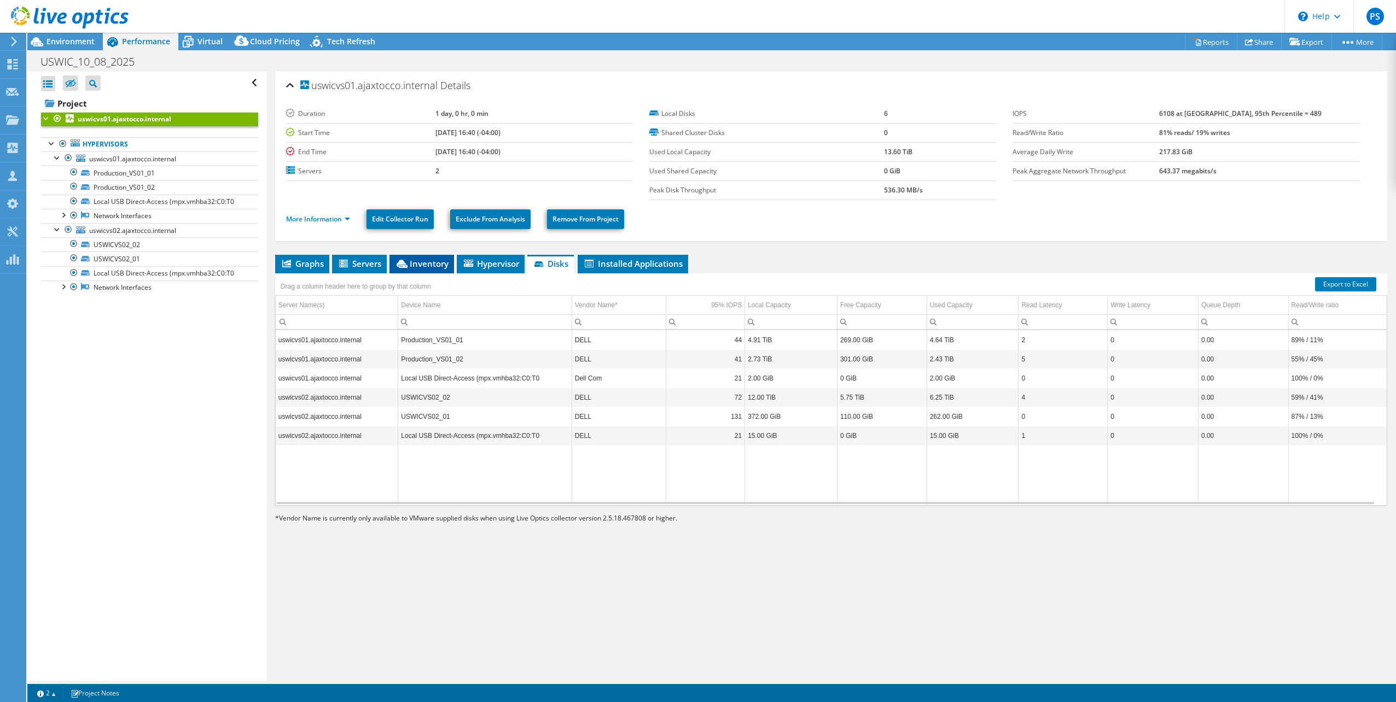
click at [423, 264] on span "Inventory" at bounding box center [422, 263] width 54 height 11
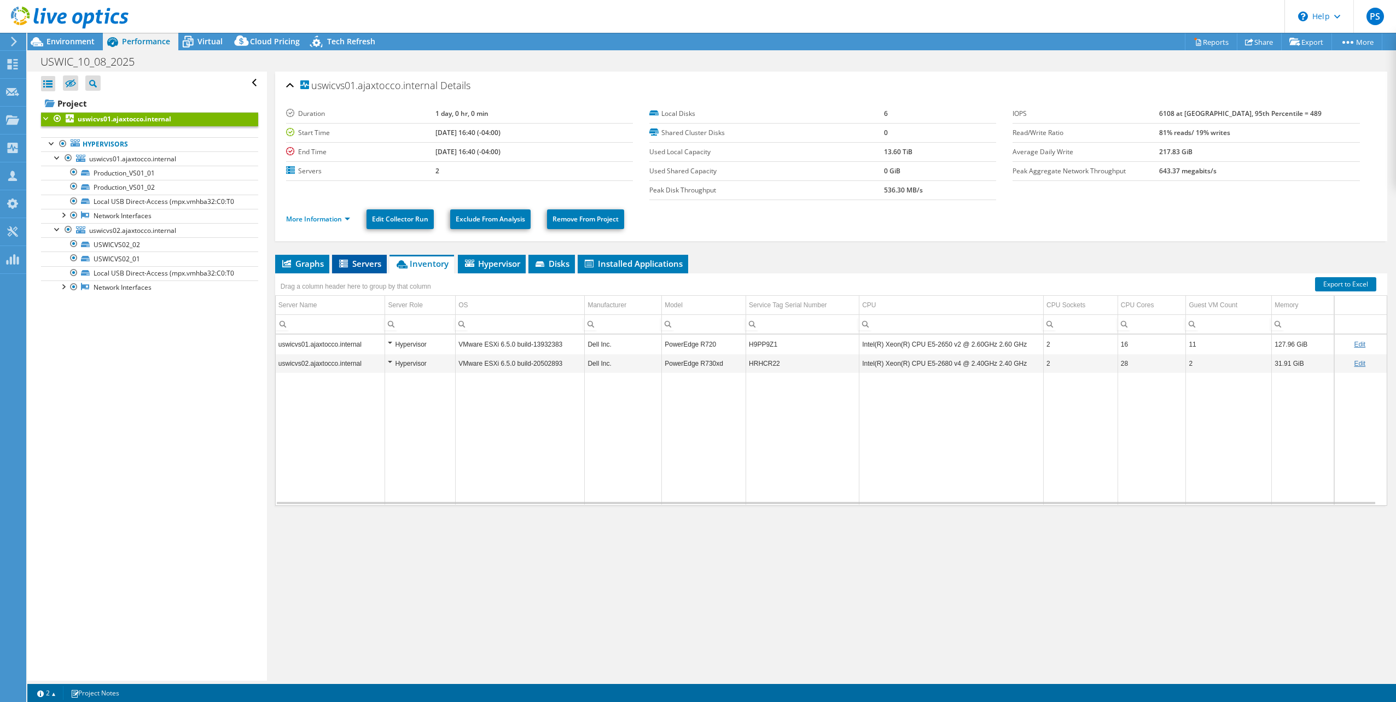
click at [351, 265] on span "Servers" at bounding box center [359, 263] width 44 height 11
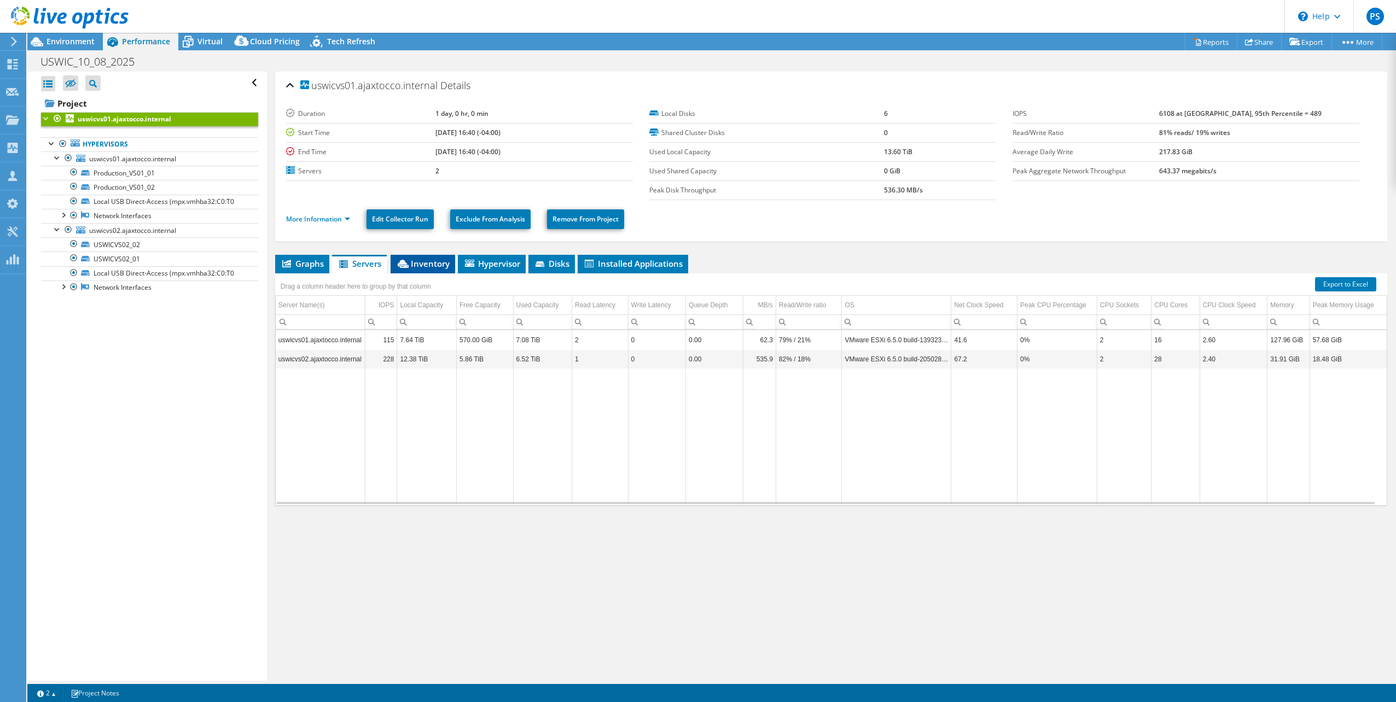
click at [425, 266] on span "Inventory" at bounding box center [423, 263] width 54 height 11
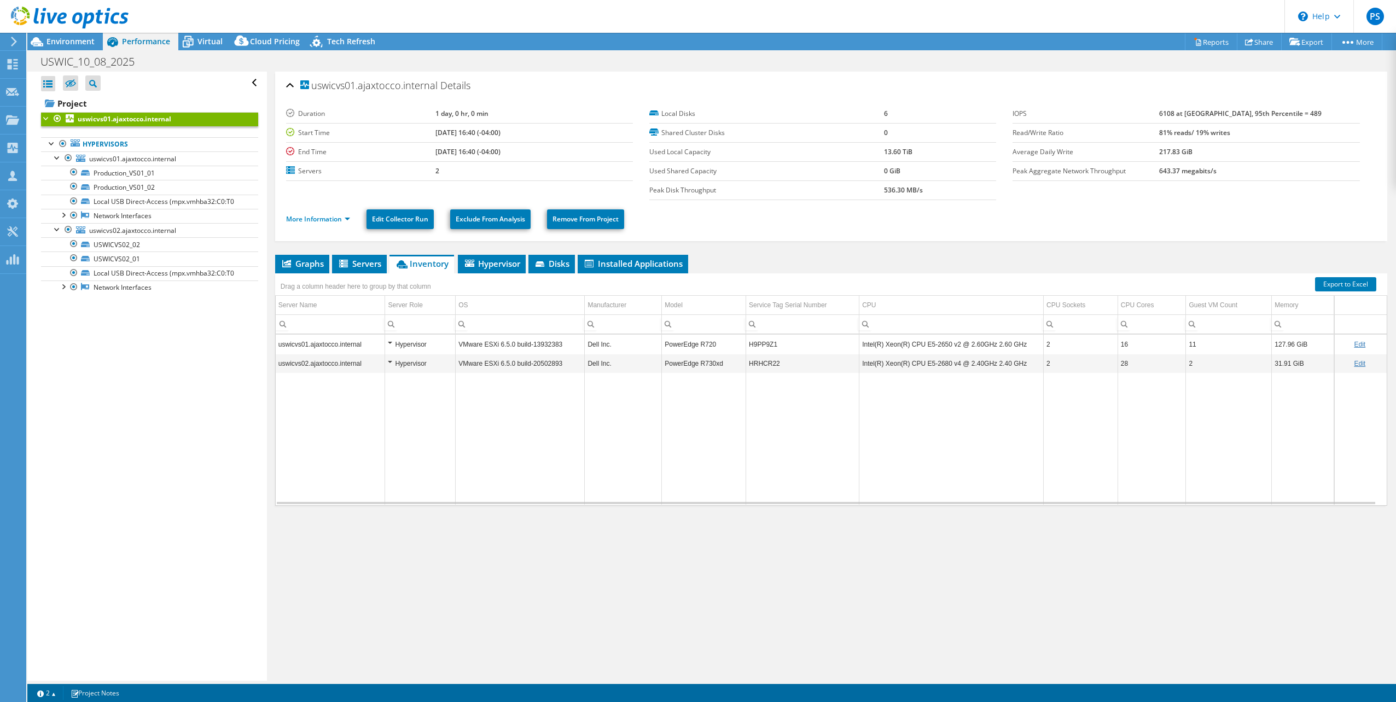
click at [1354, 363] on link "Edit" at bounding box center [1359, 364] width 11 height 8
click at [1361, 365] on link "Cancel" at bounding box center [1368, 364] width 20 height 8
click at [121, 159] on span "uswicvs01.ajaxtocco.internal" at bounding box center [132, 158] width 87 height 9
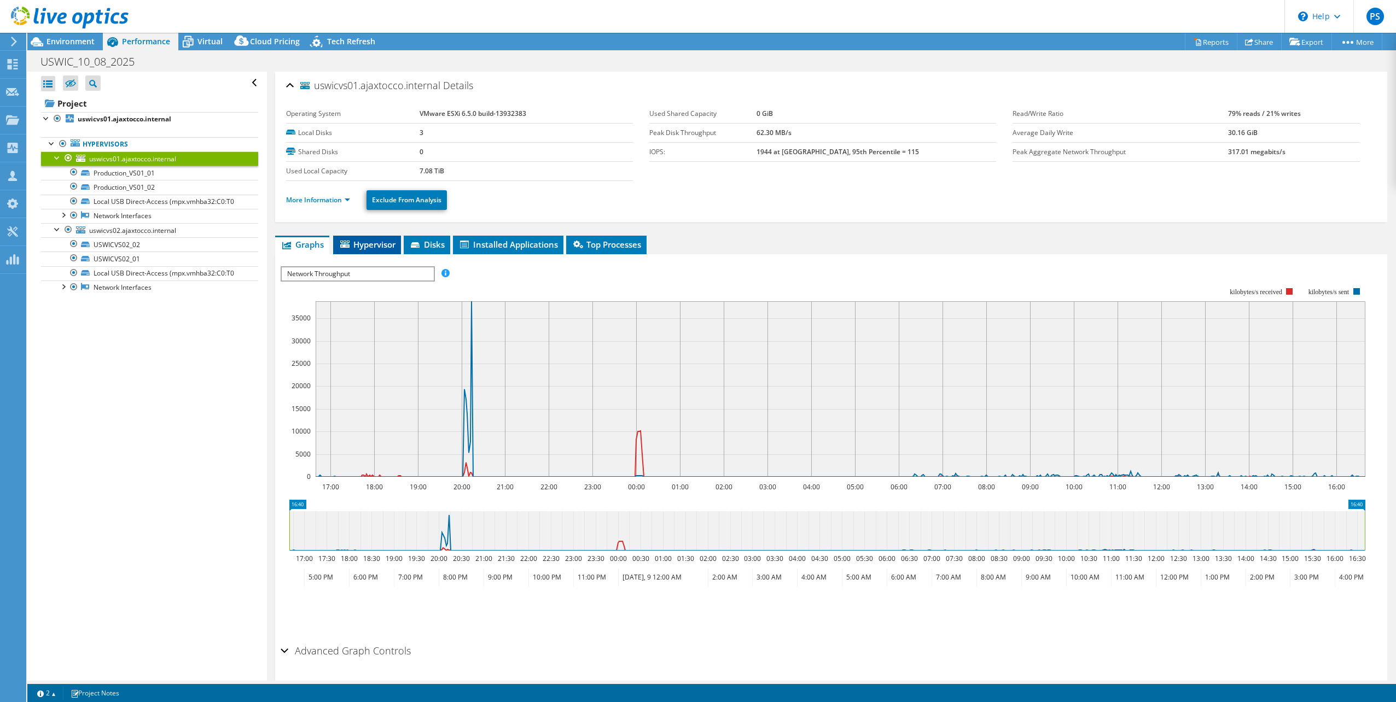
click at [376, 243] on span "Hypervisor" at bounding box center [367, 244] width 57 height 11
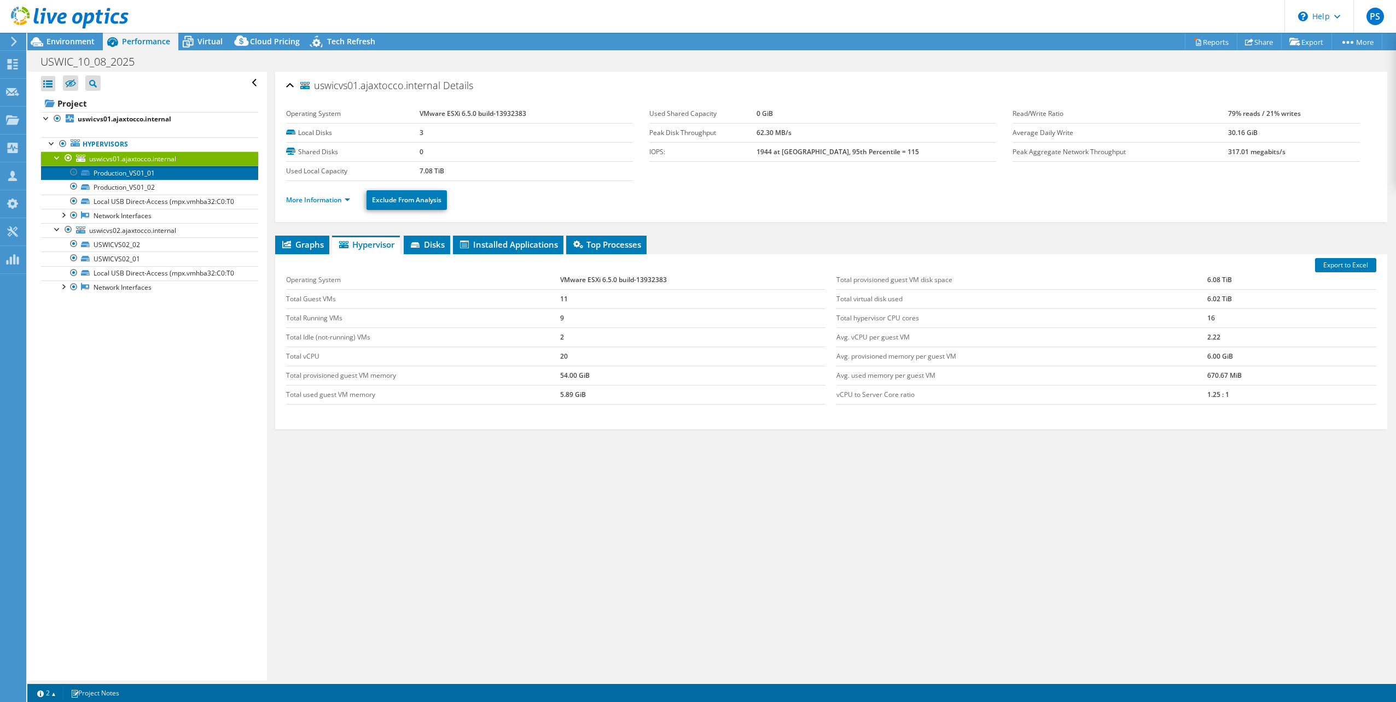
click at [120, 172] on link "Production_VS01_01" at bounding box center [149, 173] width 217 height 14
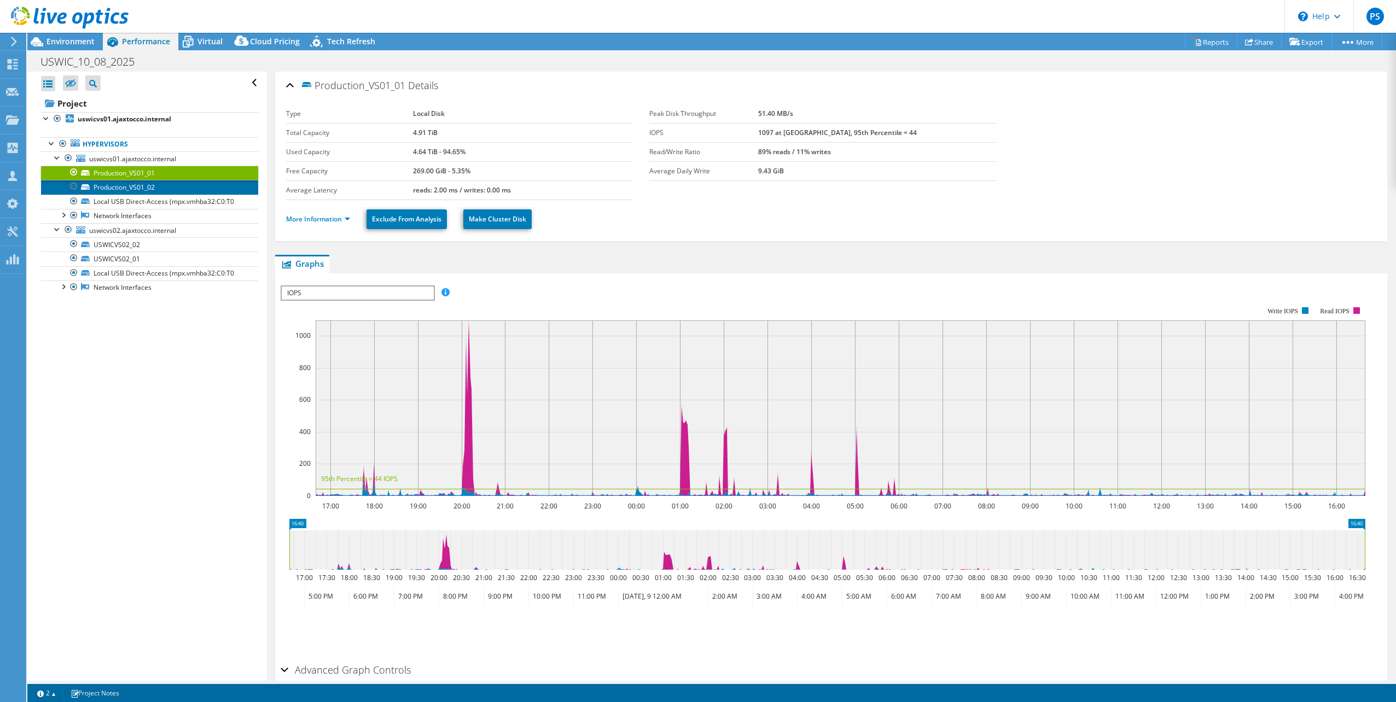
click at [138, 189] on link "Production_VS01_02" at bounding box center [149, 187] width 217 height 14
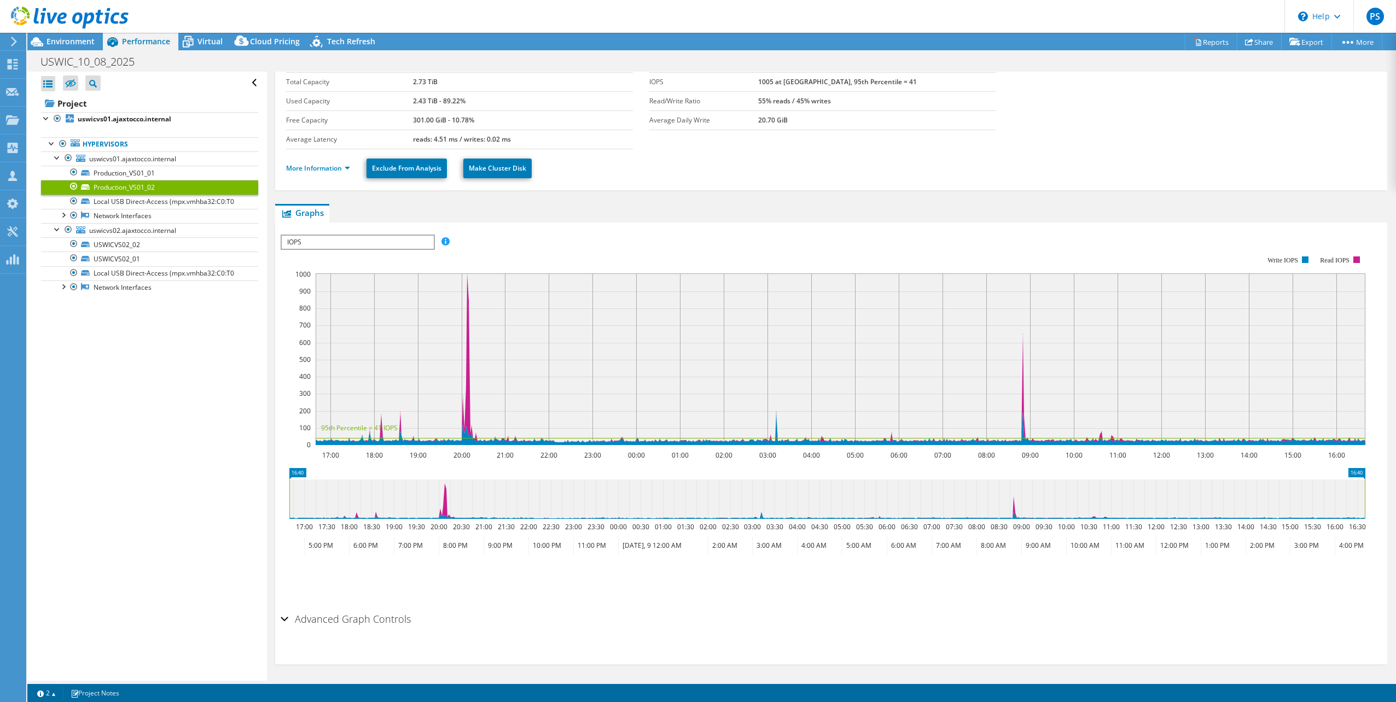
scroll to position [54, 0]
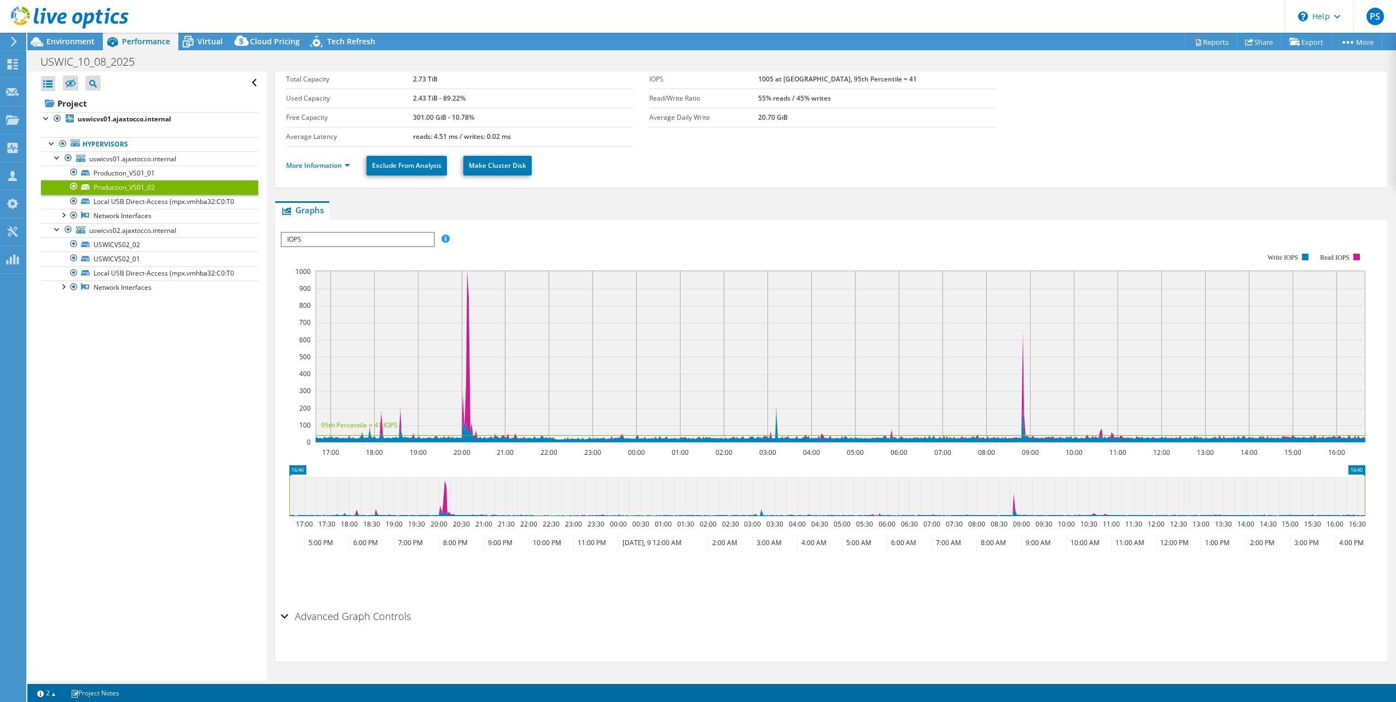
click at [288, 614] on h2 "Advanced Graph Controls" at bounding box center [346, 616] width 130 height 22
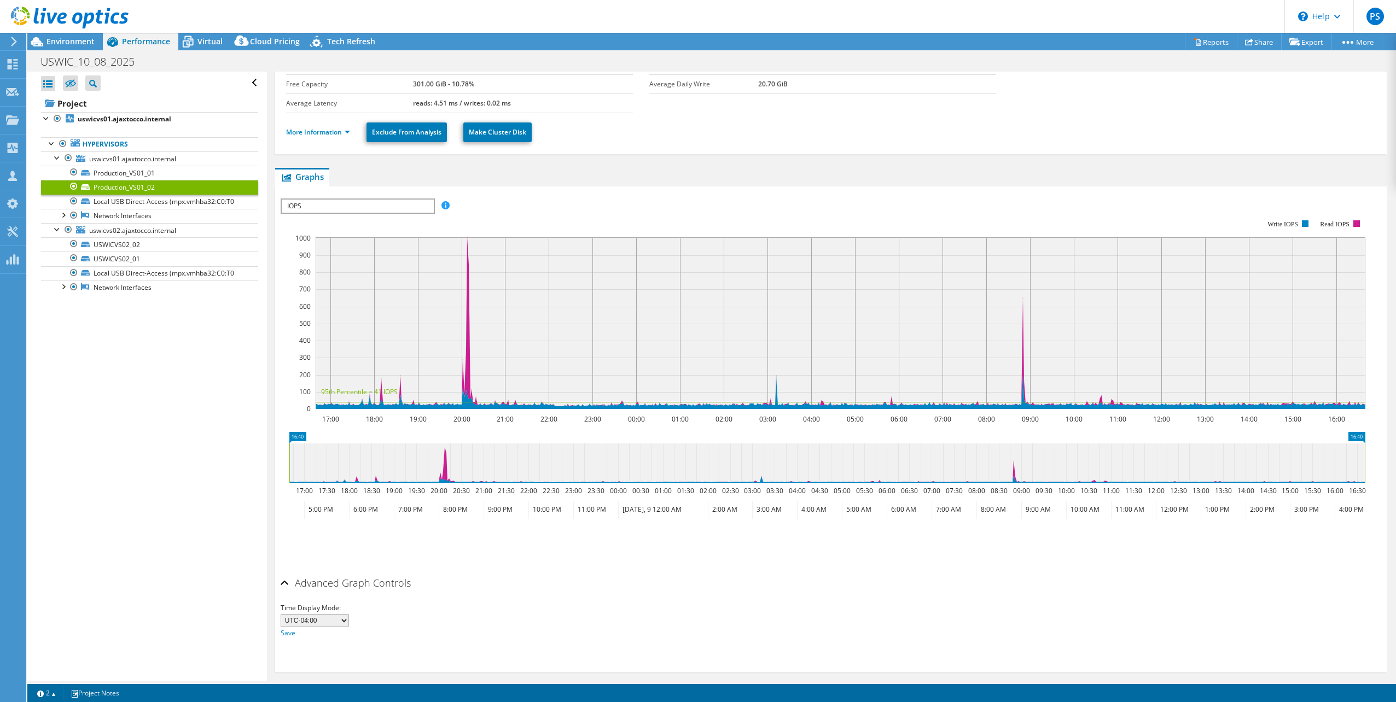
scroll to position [97, 0]
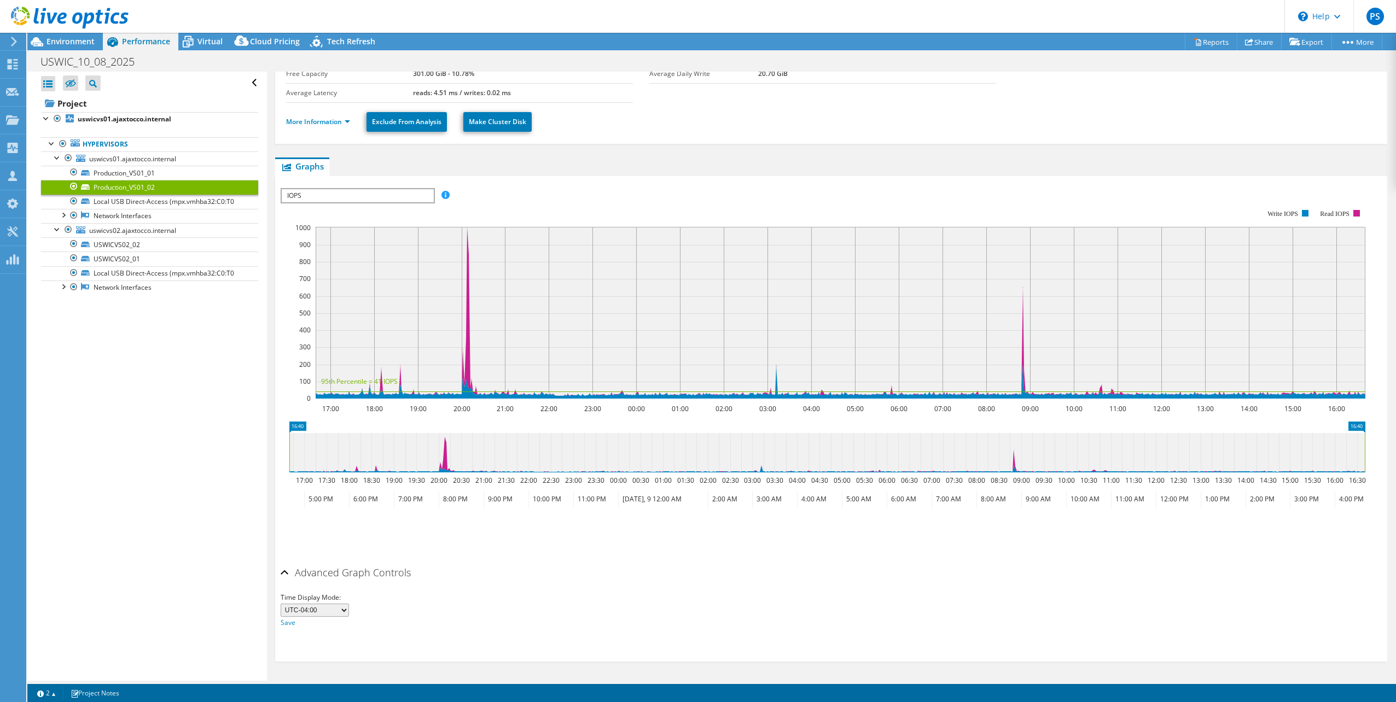
click at [342, 610] on select "UTC-12:00 UTC-11:00 UTC-10:00 UTC-09:30 UTC-09:00 UTC-08:00 UTC-07:00 UTC-06:00…" at bounding box center [315, 610] width 68 height 13
click at [568, 581] on div "Advanced Graph Controls" at bounding box center [831, 574] width 1101 height 24
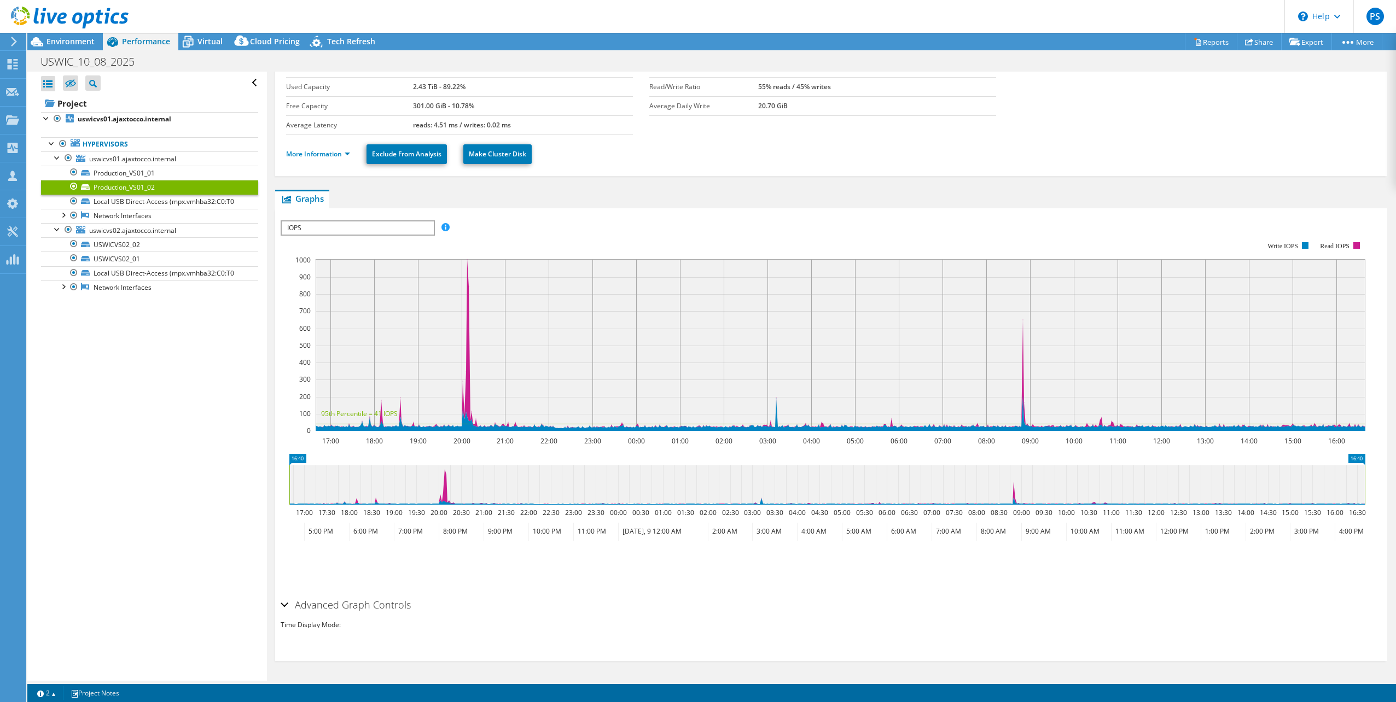
scroll to position [54, 0]
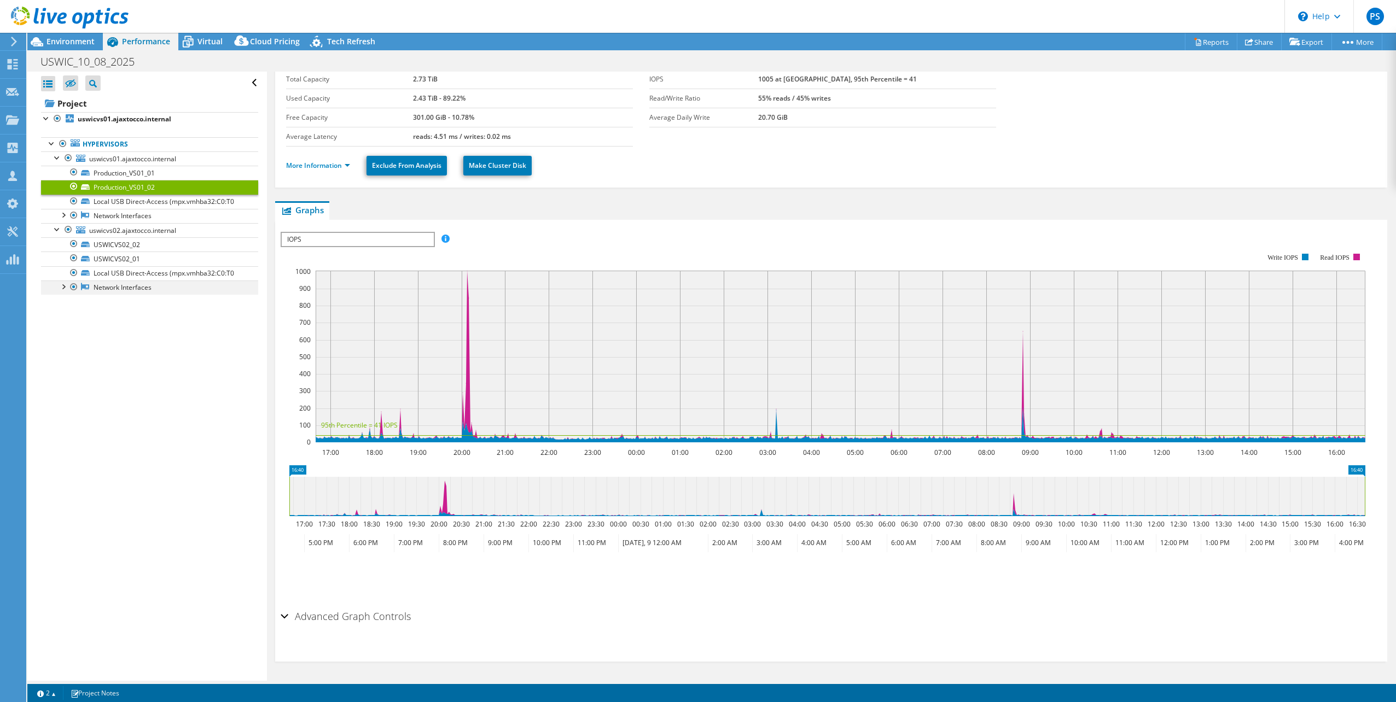
click at [63, 287] on div at bounding box center [62, 286] width 11 height 11
click at [113, 302] on link "vmnic0" at bounding box center [149, 302] width 217 height 14
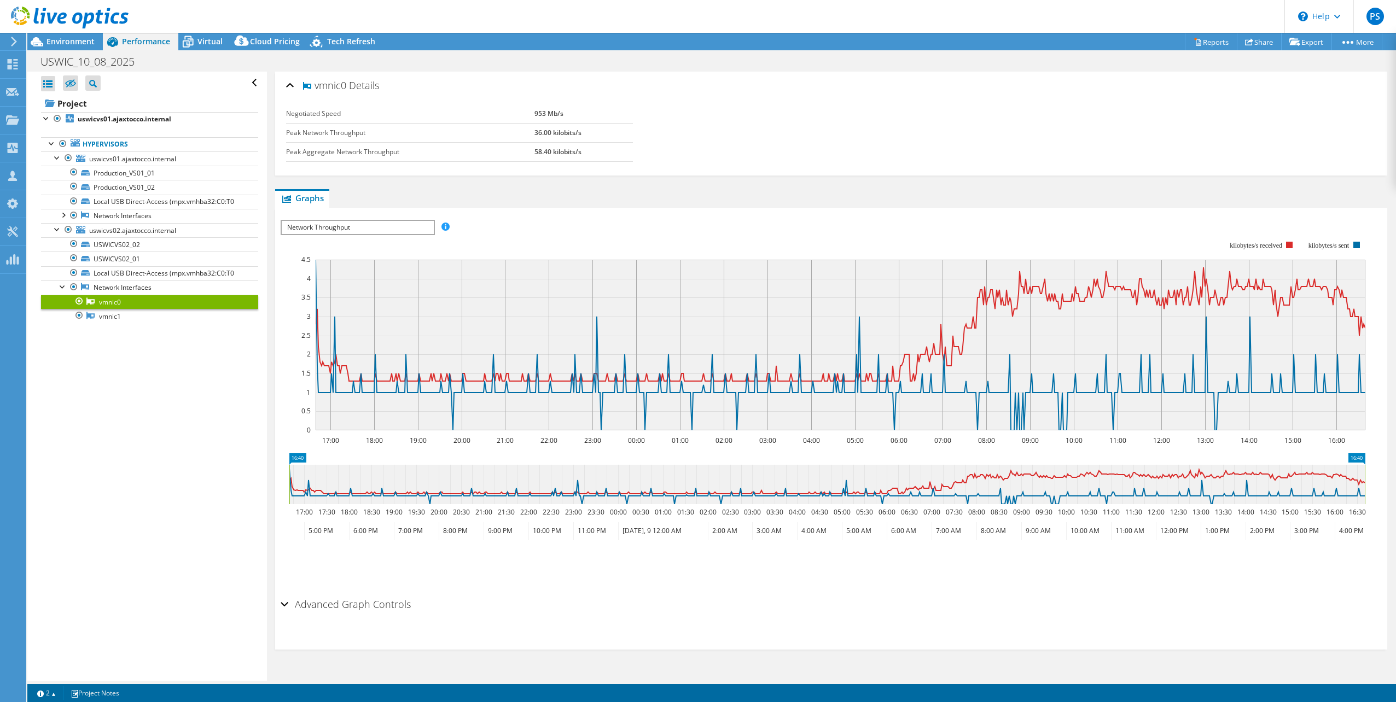
scroll to position [0, 0]
click at [109, 143] on link "Hypervisors" at bounding box center [149, 144] width 217 height 14
click at [107, 122] on b "uswicvs01.ajaxtocco.internal" at bounding box center [125, 118] width 94 height 9
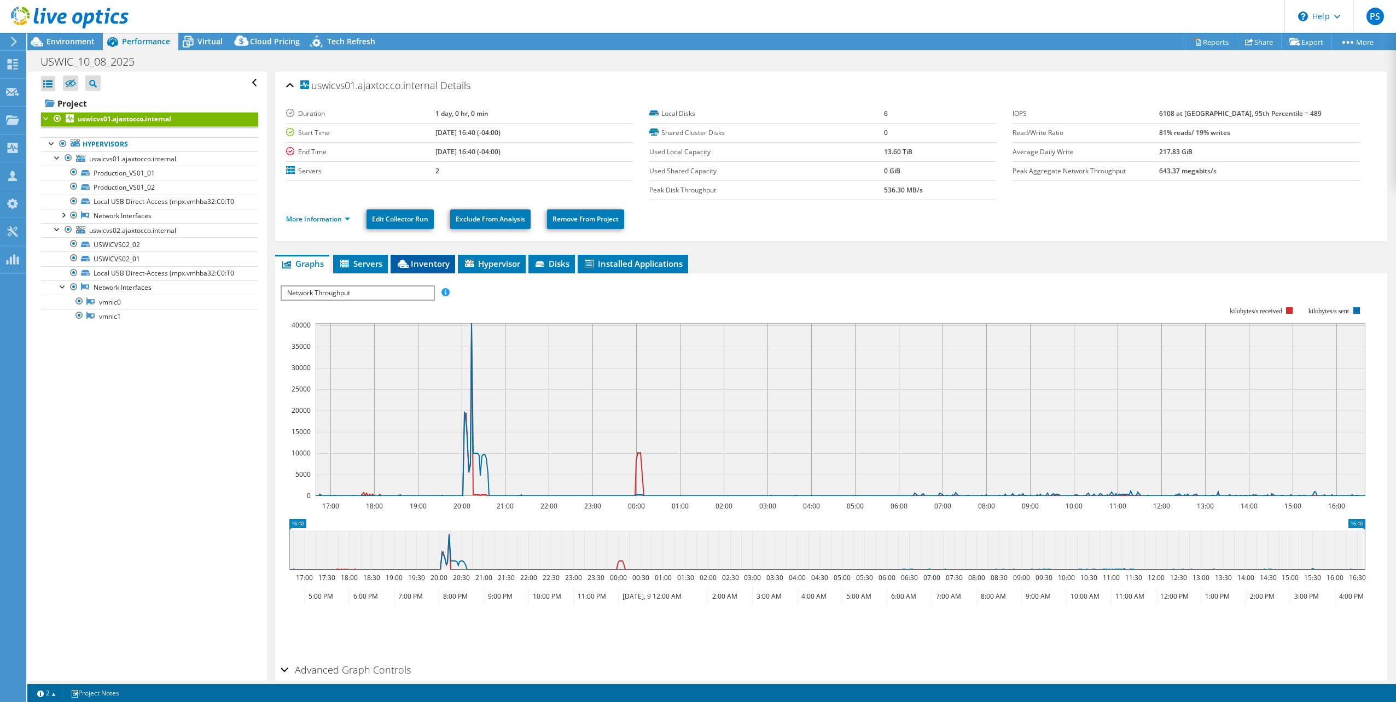
click at [425, 258] on span "Inventory" at bounding box center [423, 263] width 54 height 11
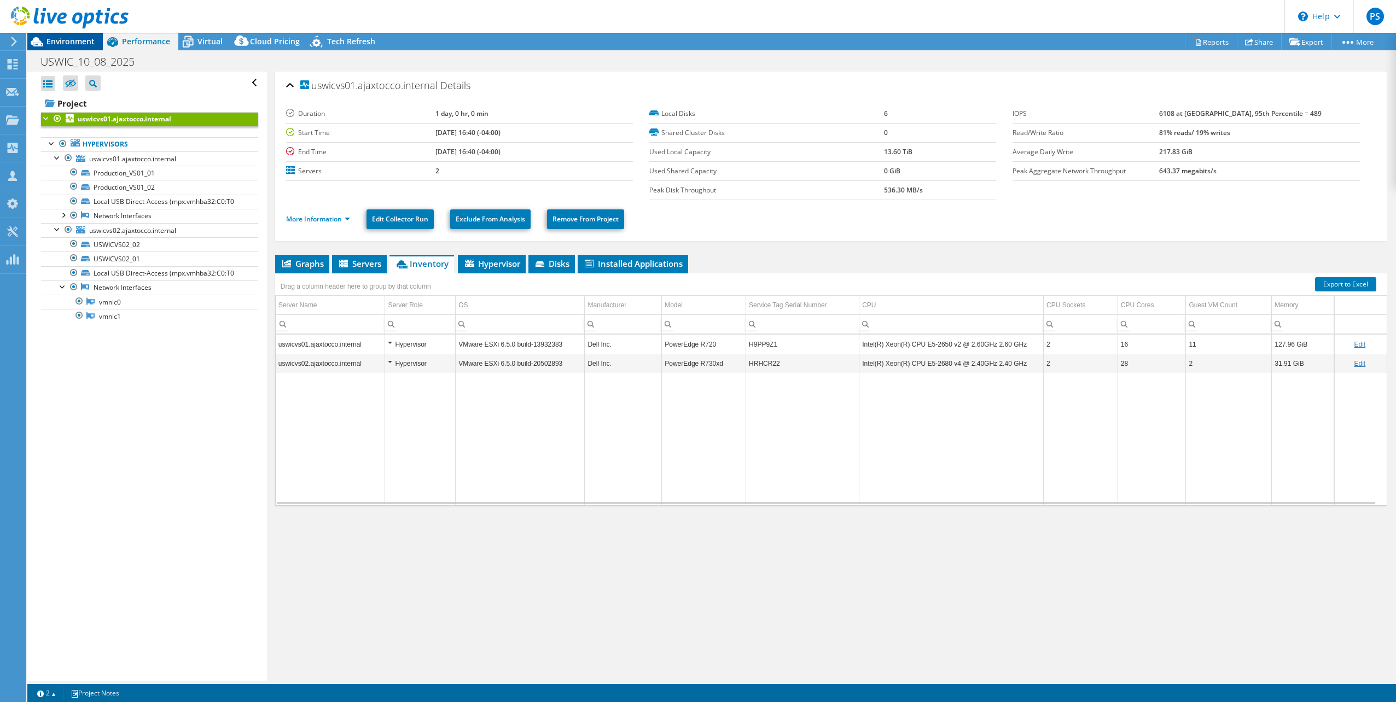
click at [74, 39] on span "Environment" at bounding box center [70, 41] width 48 height 10
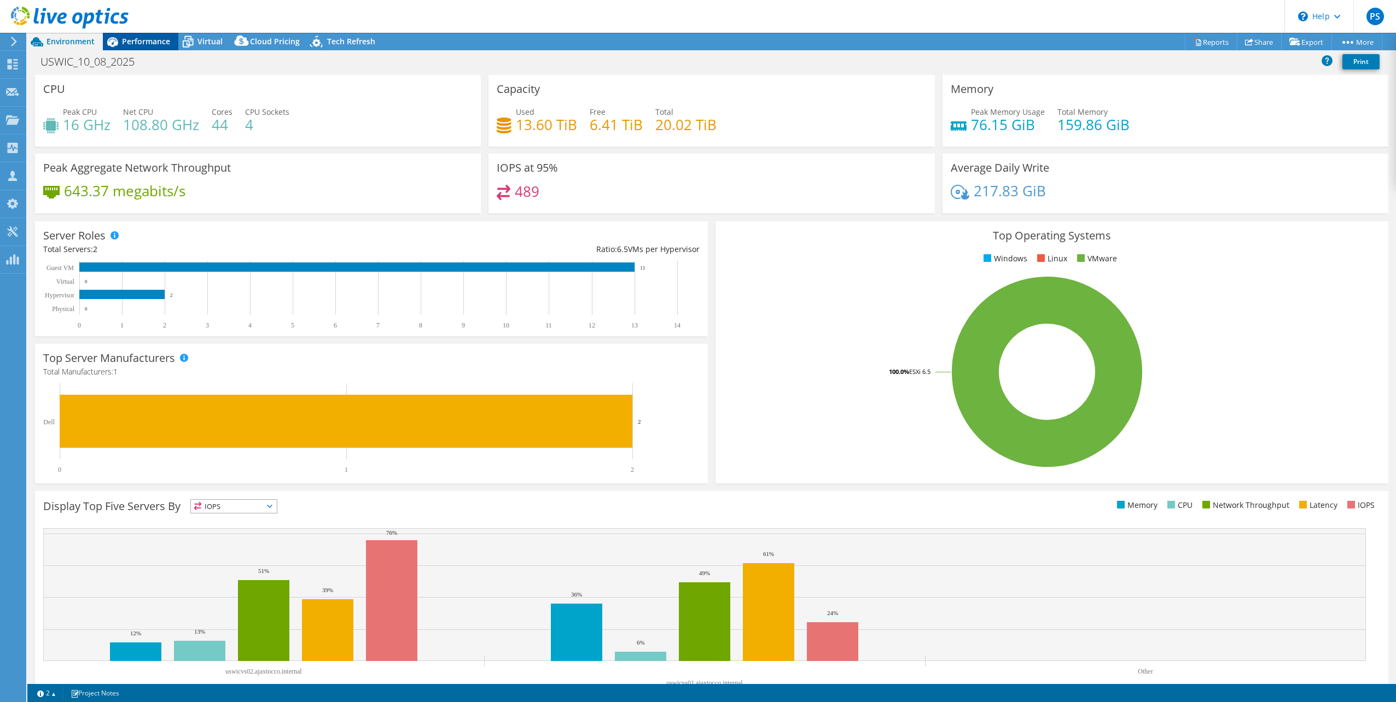
click at [132, 38] on span "Performance" at bounding box center [146, 41] width 48 height 10
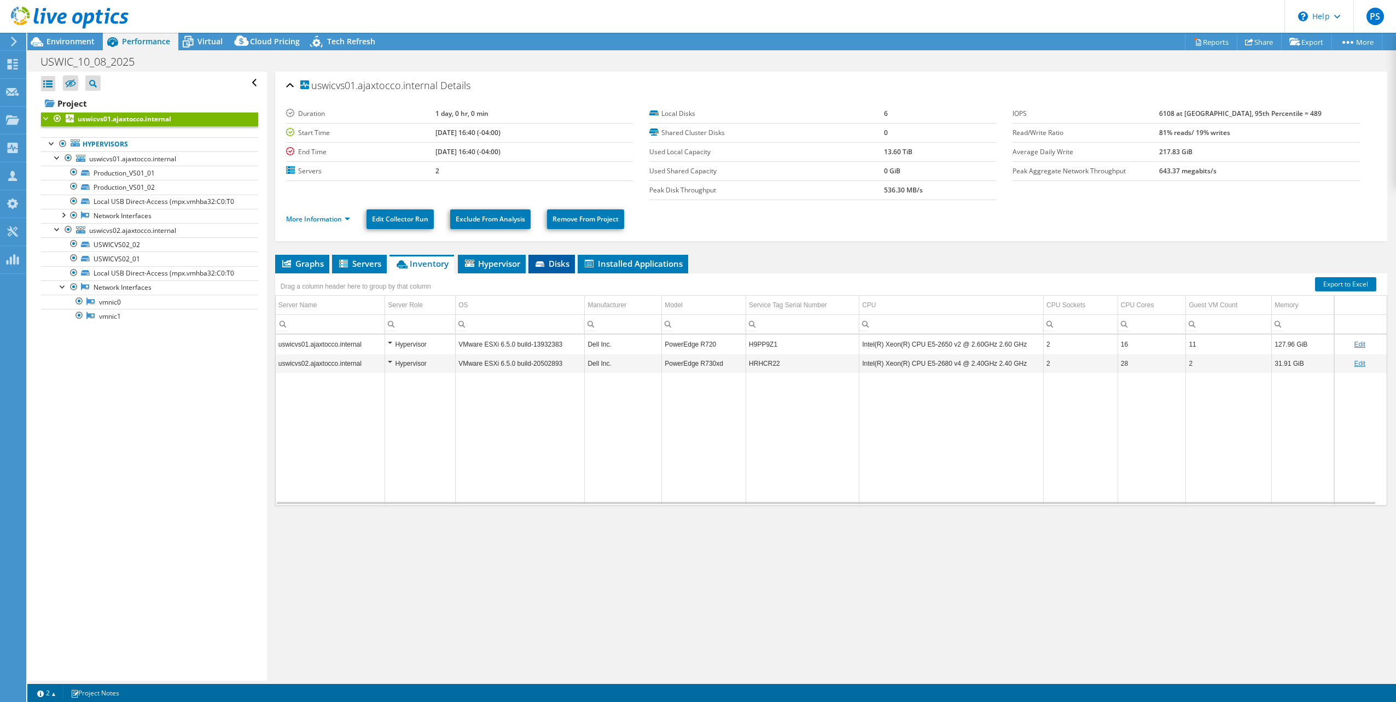
click at [551, 259] on span "Disks" at bounding box center [552, 263] width 36 height 11
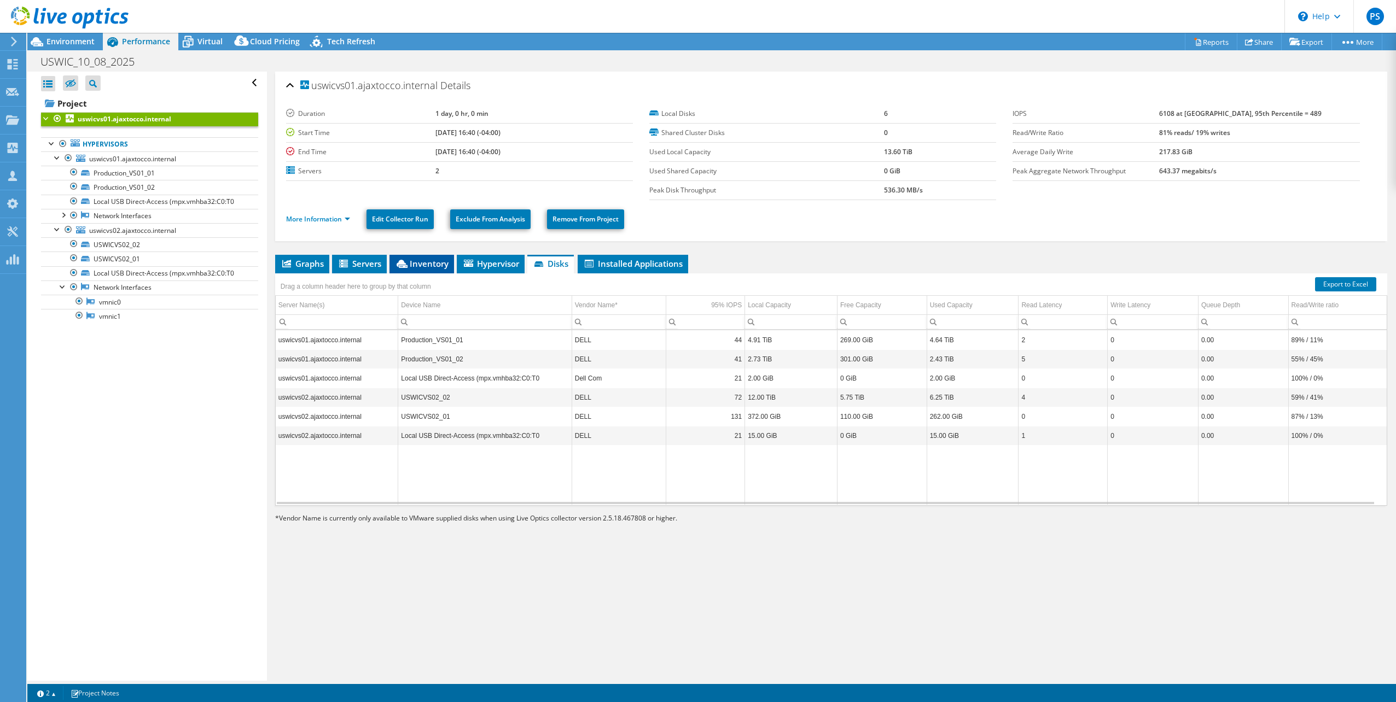
click at [425, 260] on span "Inventory" at bounding box center [422, 263] width 54 height 11
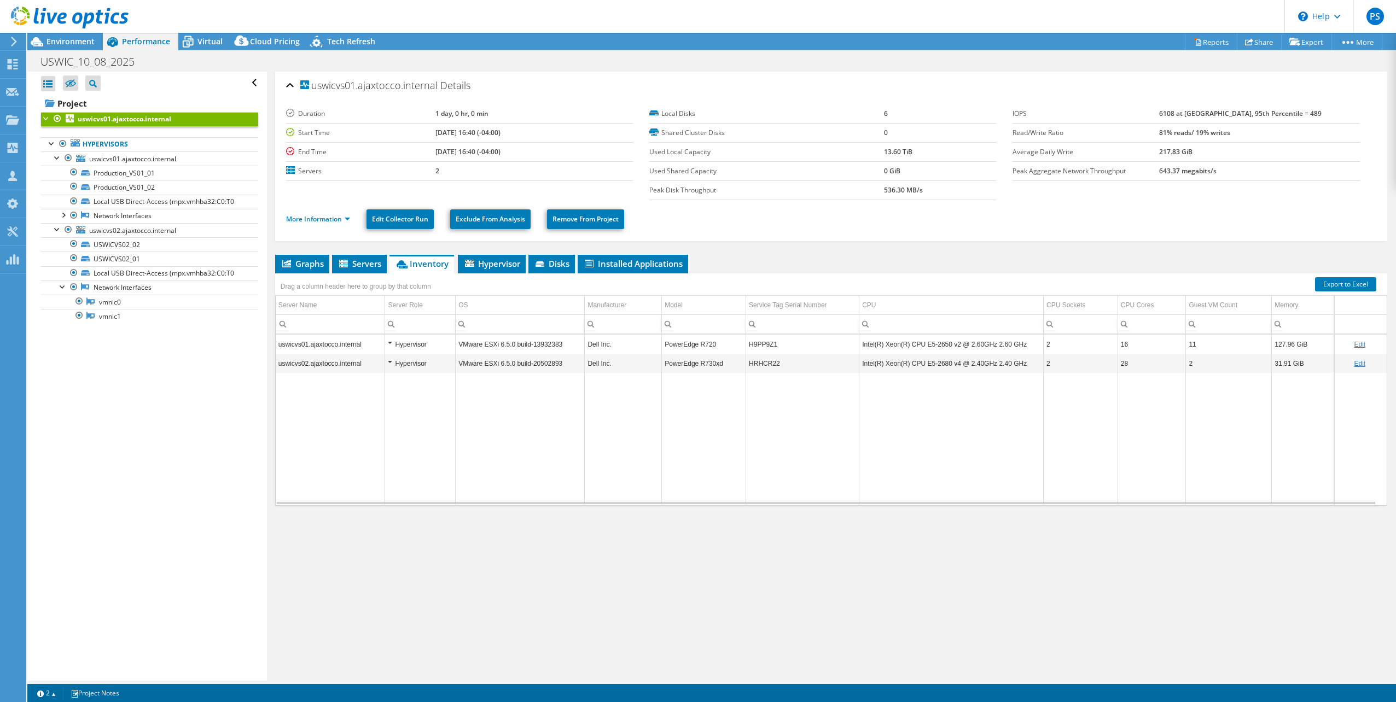
click at [351, 346] on td "uswicvs01.ajaxtocco.internal" at bounding box center [330, 344] width 109 height 19
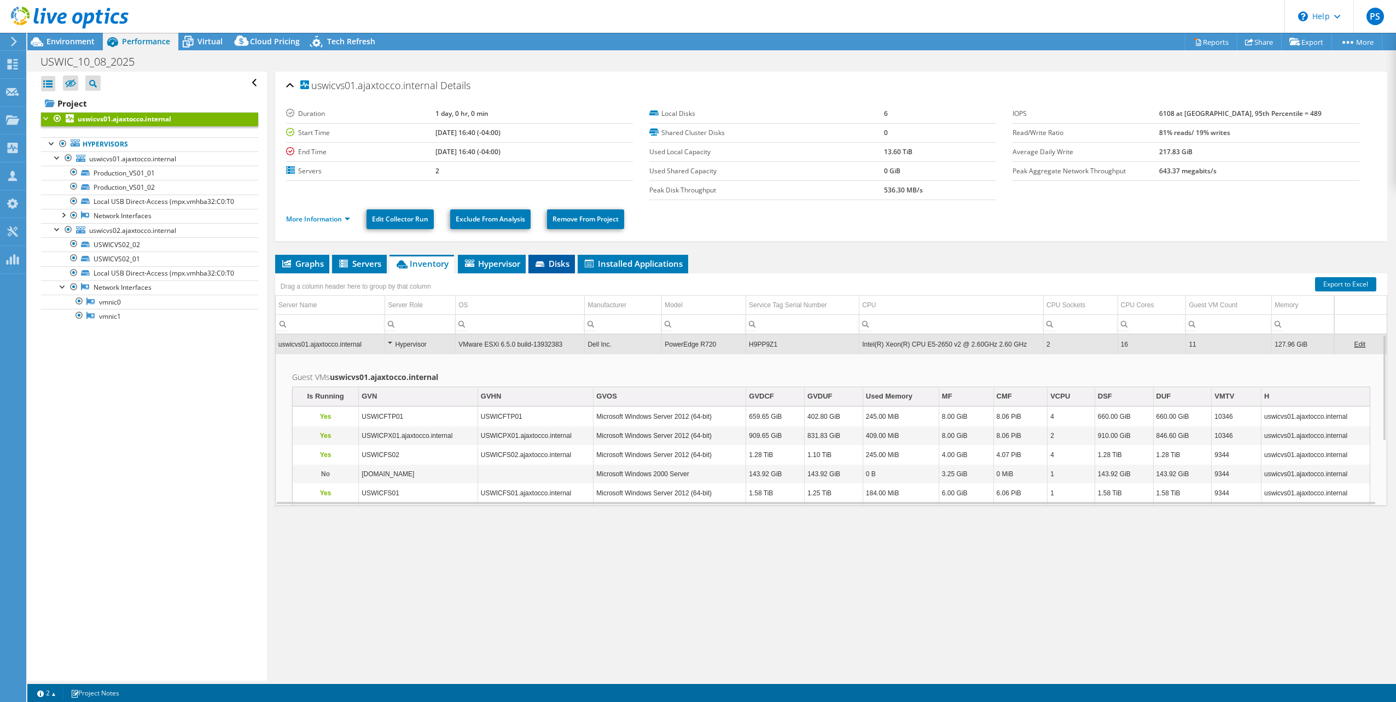
click at [567, 262] on span "Disks" at bounding box center [552, 263] width 36 height 11
